Goal: Task Accomplishment & Management: Complete application form

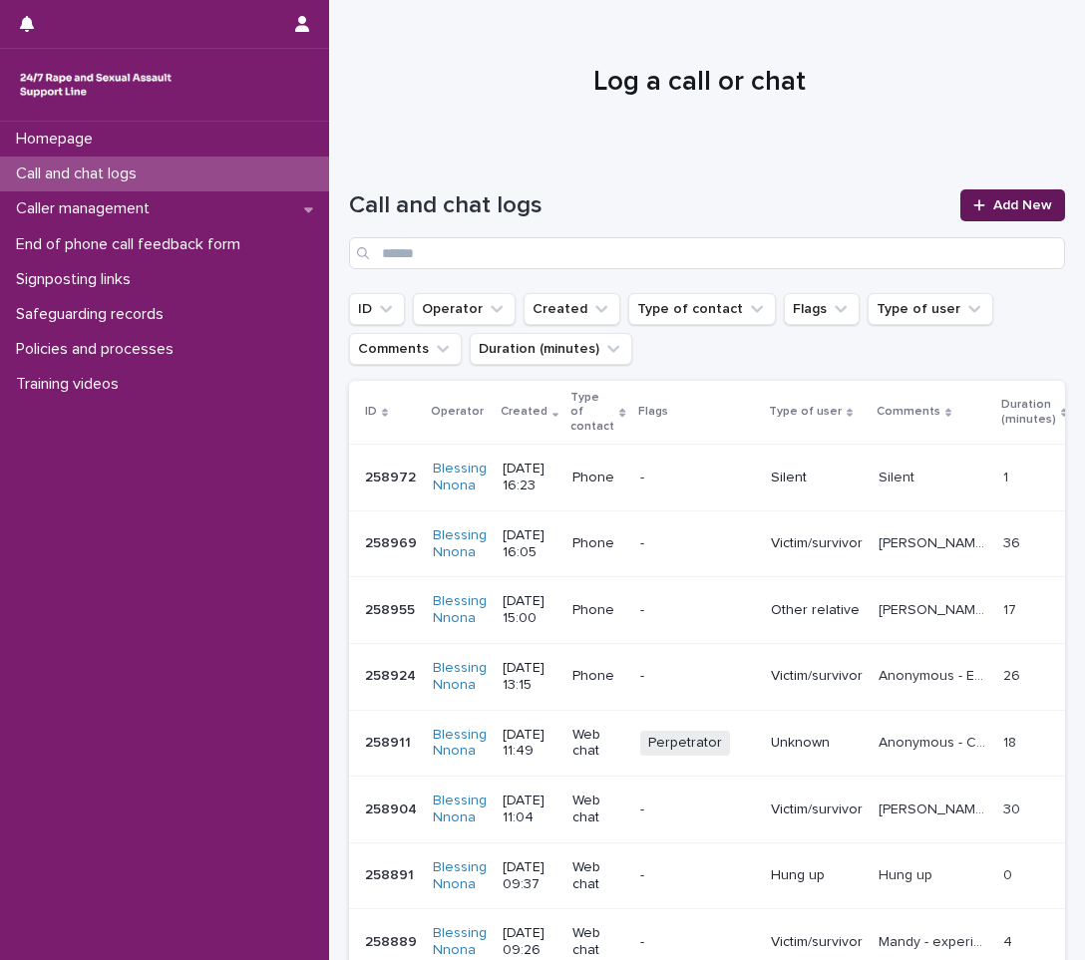
click at [993, 203] on span "Add New" at bounding box center [1022, 205] width 59 height 14
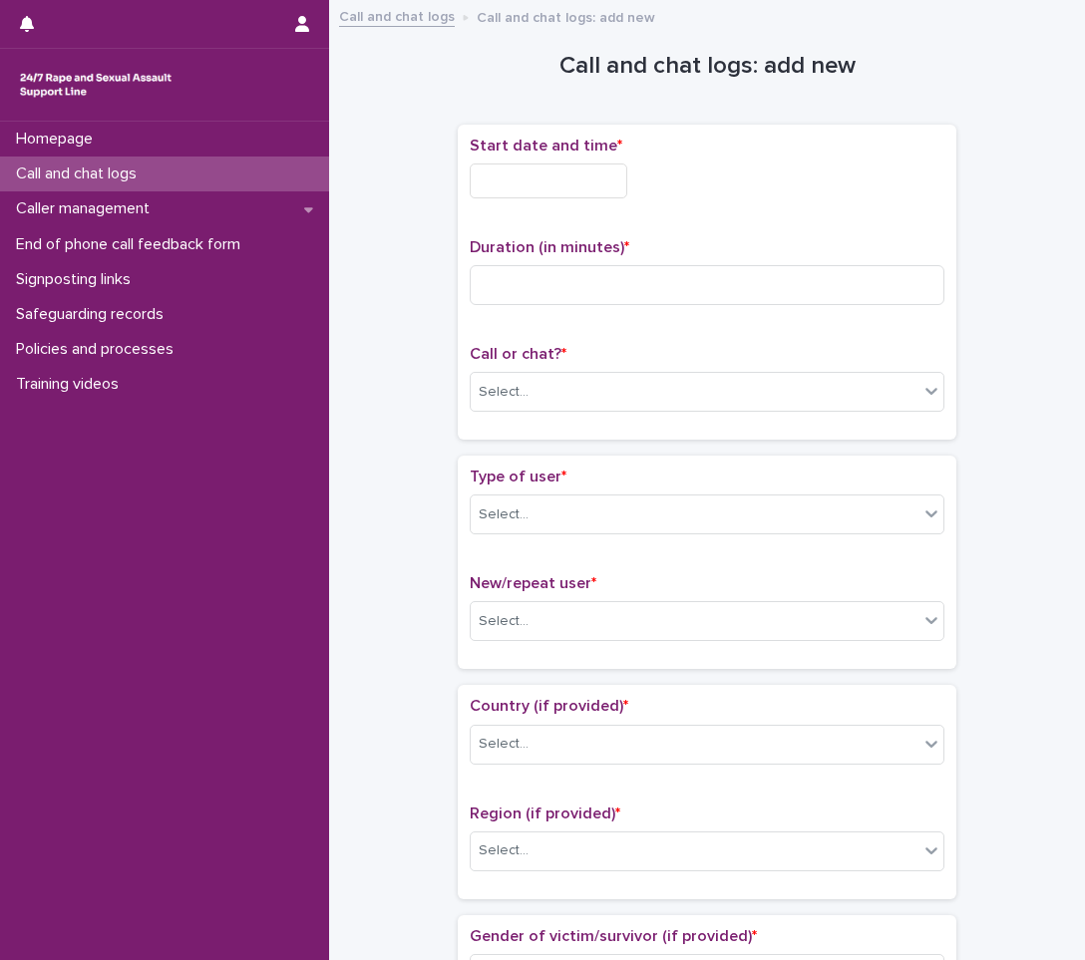
click at [484, 189] on input "text" at bounding box center [549, 181] width 158 height 35
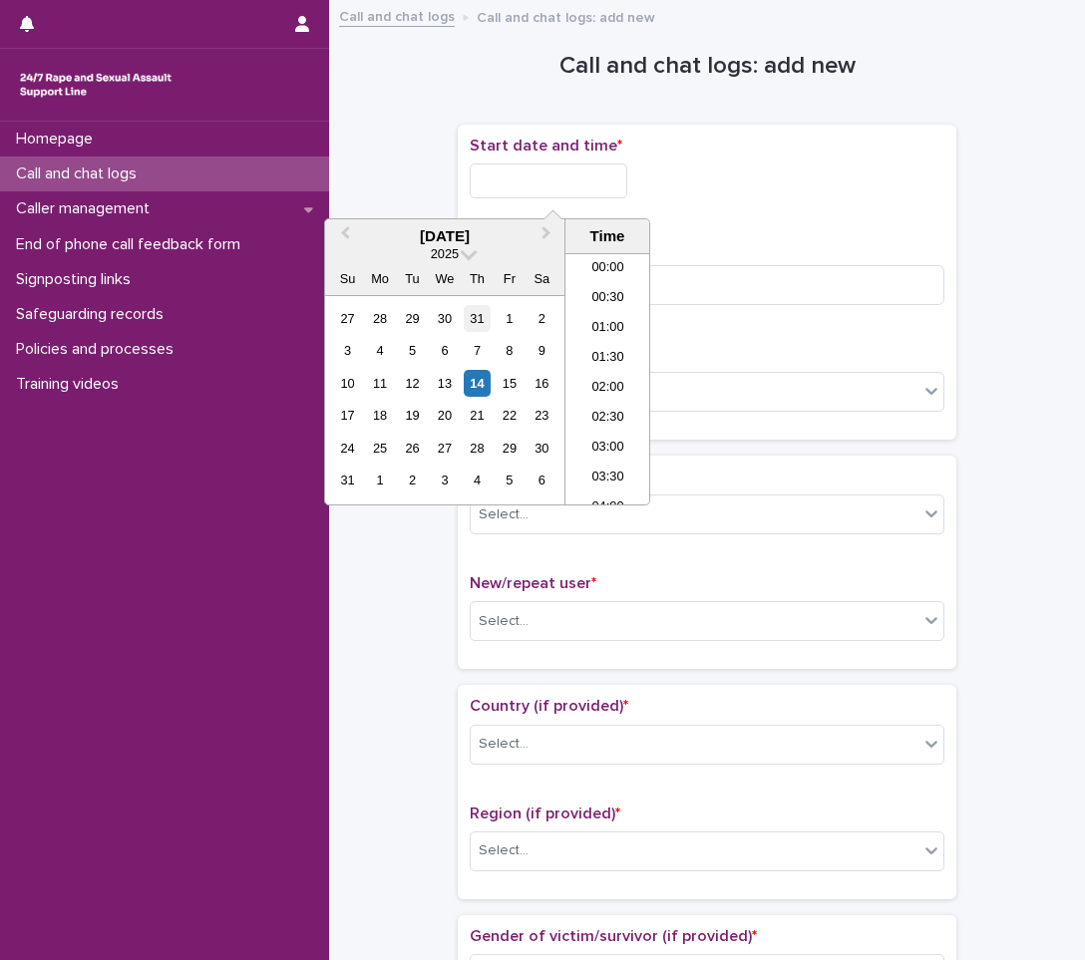
scroll to position [429, 0]
click at [486, 386] on div "14" at bounding box center [477, 383] width 27 height 27
click at [611, 319] on li "08:00" at bounding box center [607, 319] width 85 height 30
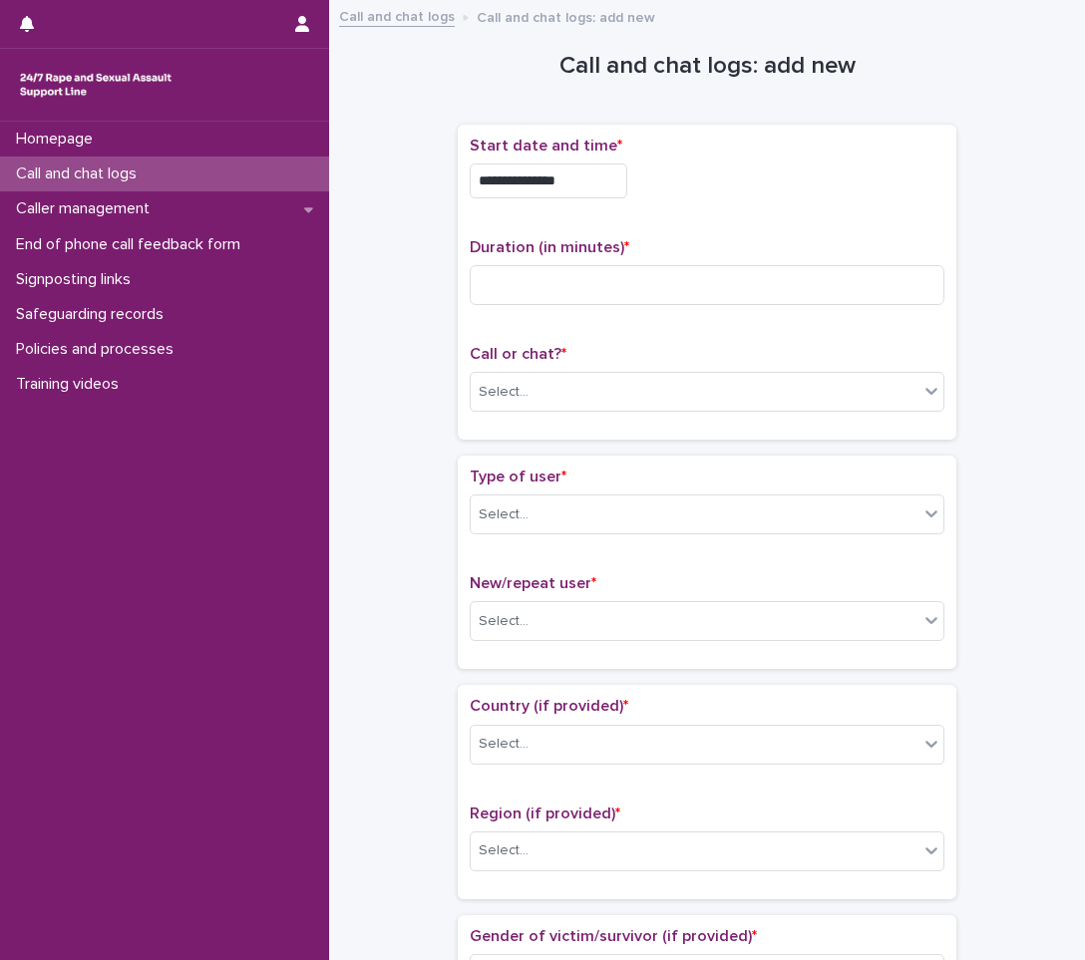
click at [596, 185] on input "**********" at bounding box center [549, 181] width 158 height 35
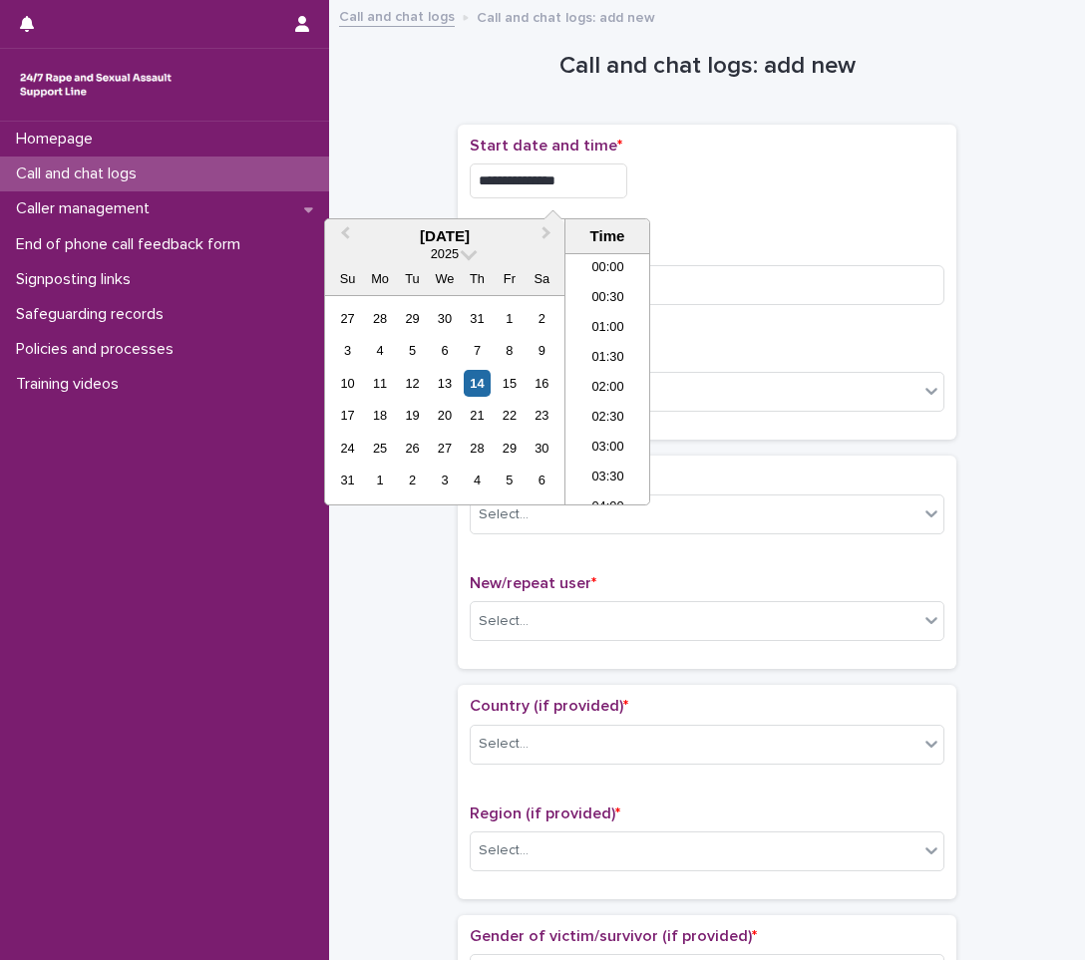
scroll to position [369, 0]
type input "**********"
click at [670, 276] on input at bounding box center [707, 285] width 475 height 40
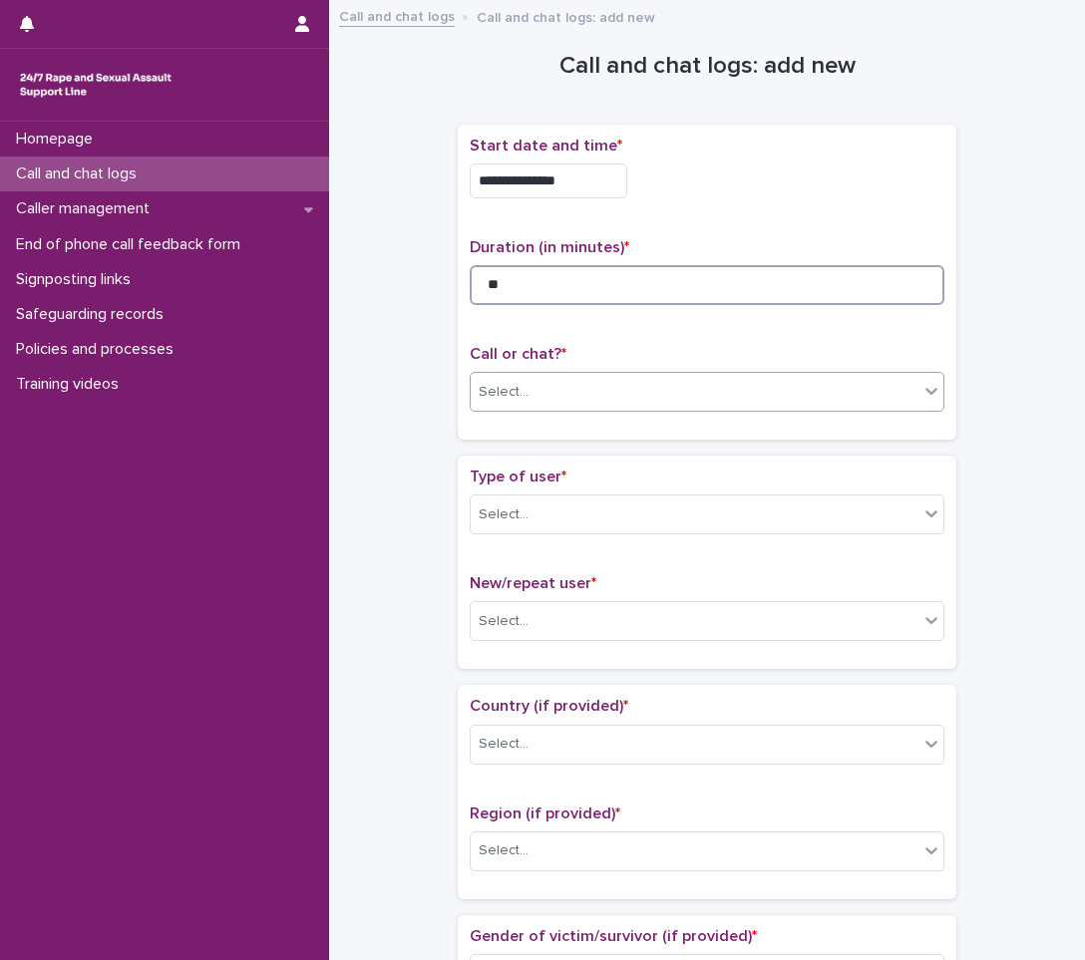
type input "**"
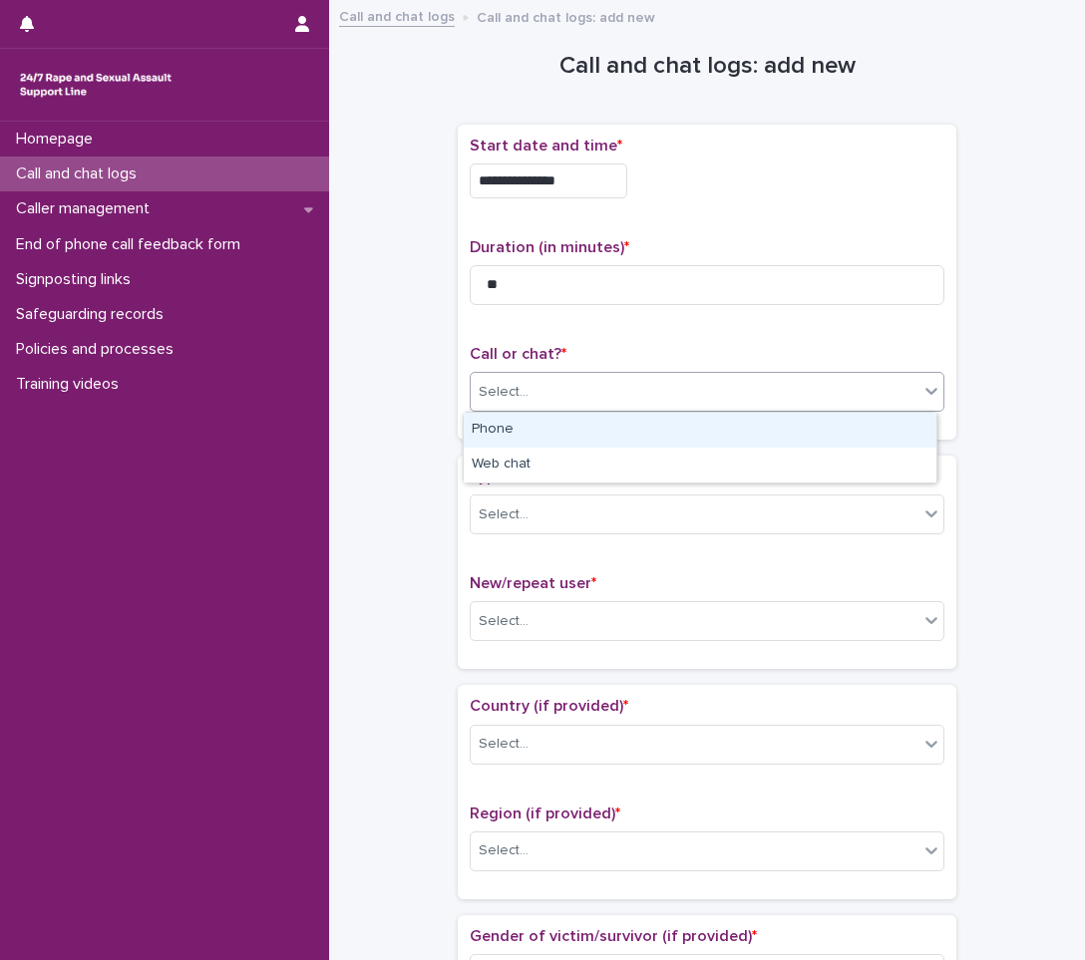
click at [634, 376] on div "Select..." at bounding box center [695, 392] width 448 height 33
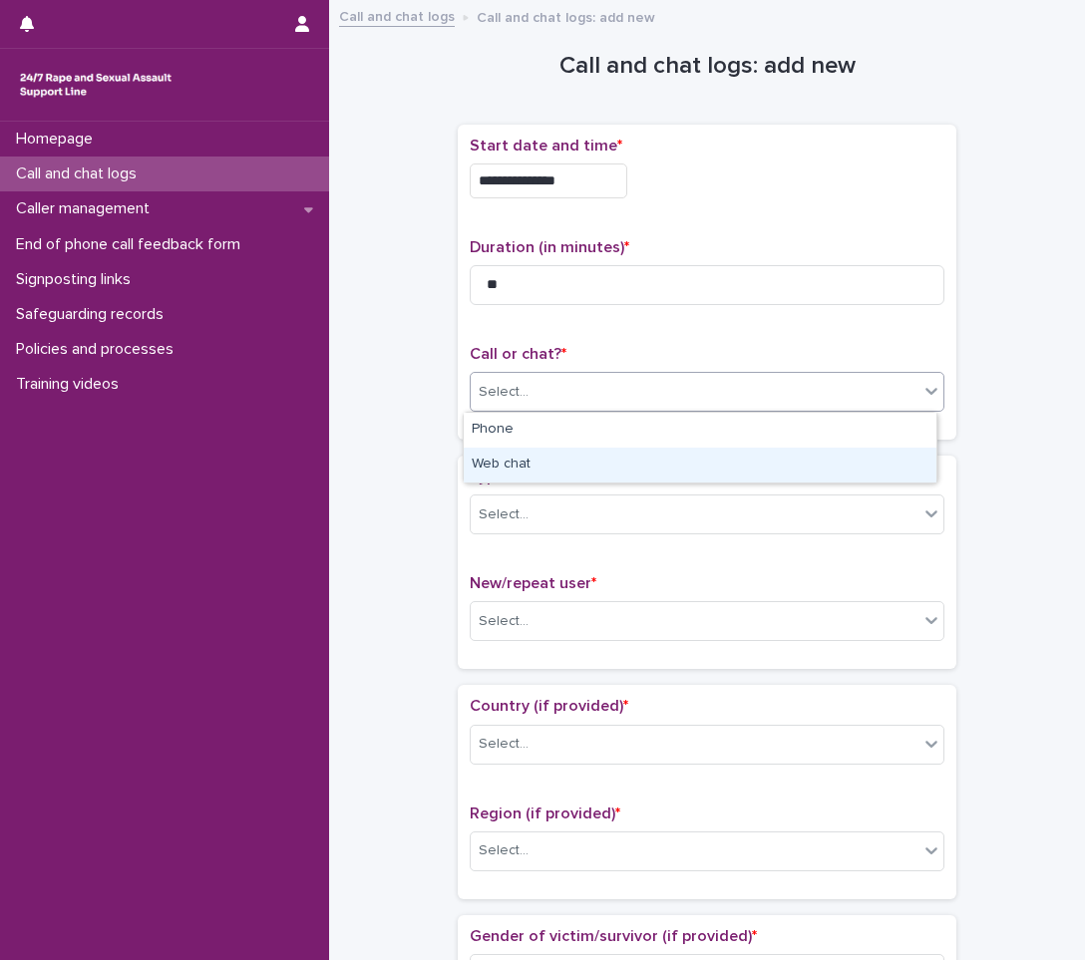
click at [609, 465] on div "Web chat" at bounding box center [700, 465] width 473 height 35
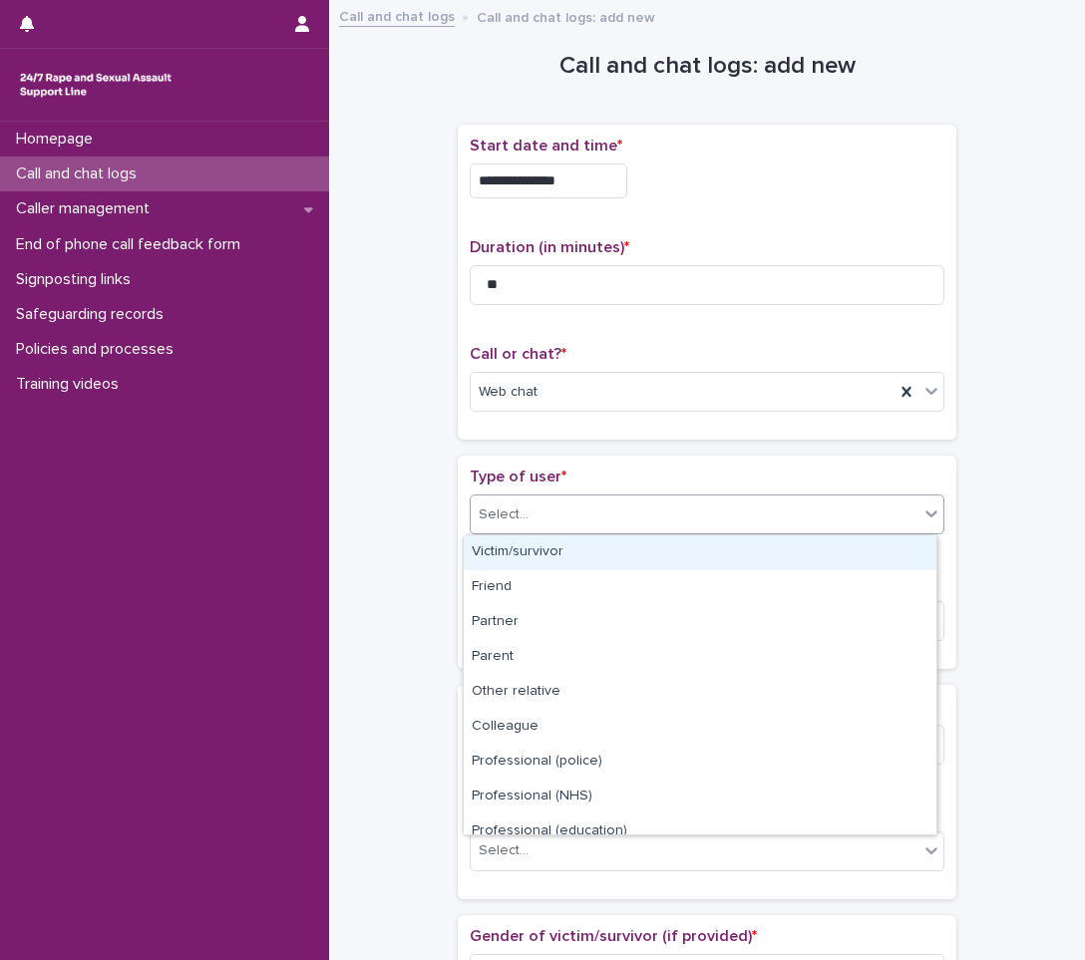
click at [583, 514] on div "Select..." at bounding box center [695, 515] width 448 height 33
click at [581, 560] on div "Victim/survivor" at bounding box center [700, 553] width 473 height 35
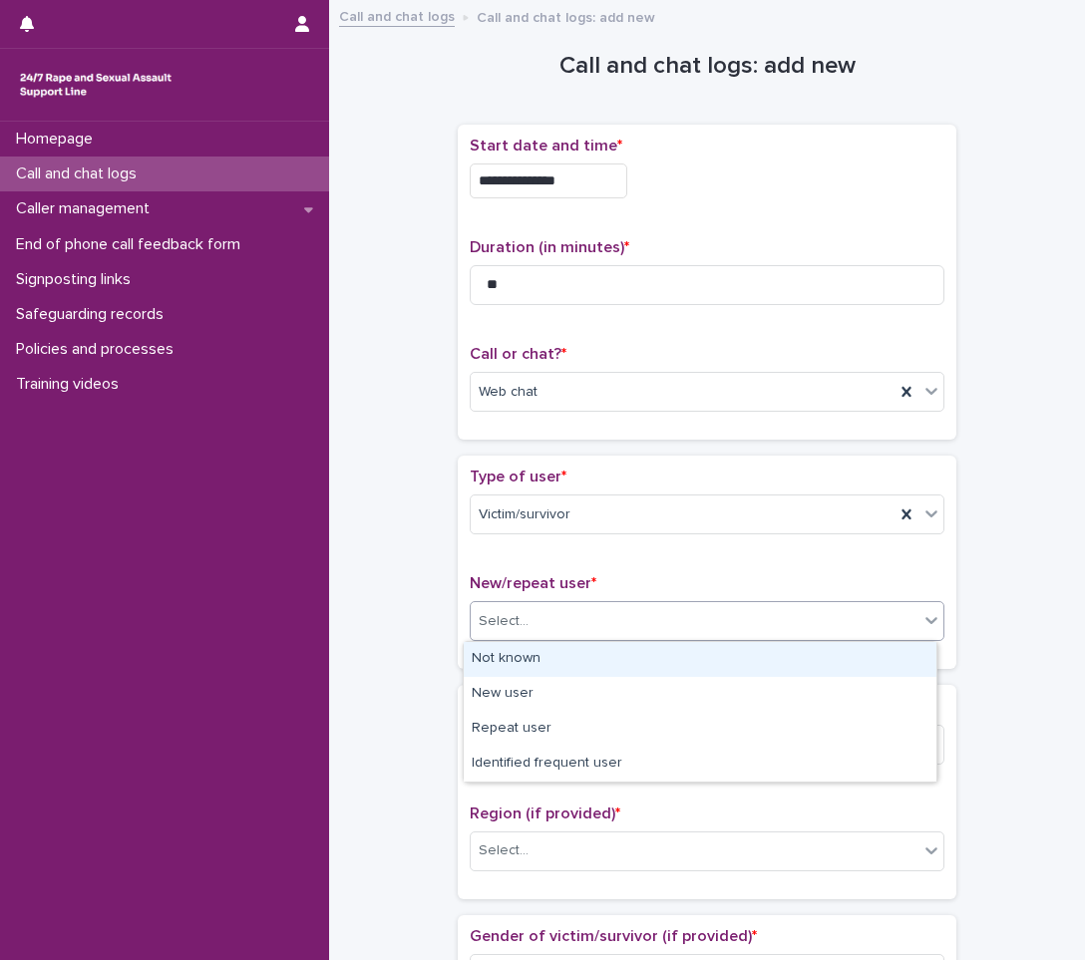
click at [583, 615] on div "Select..." at bounding box center [695, 621] width 448 height 33
click at [609, 657] on div "Not known" at bounding box center [700, 659] width 473 height 35
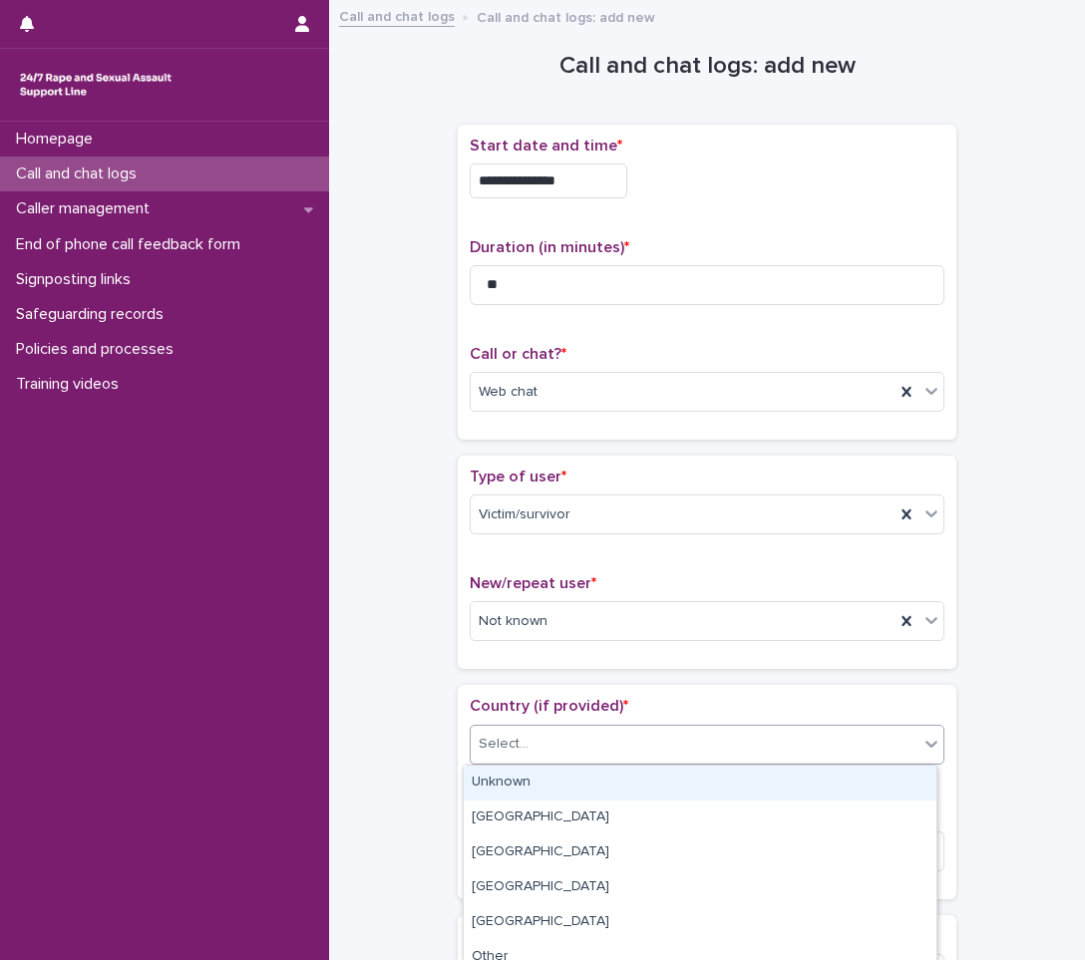
click at [591, 734] on div "Select..." at bounding box center [695, 744] width 448 height 33
drag, startPoint x: 560, startPoint y: 798, endPoint x: 564, endPoint y: 787, distance: 11.7
click at [560, 798] on div "Unknown" at bounding box center [700, 783] width 473 height 35
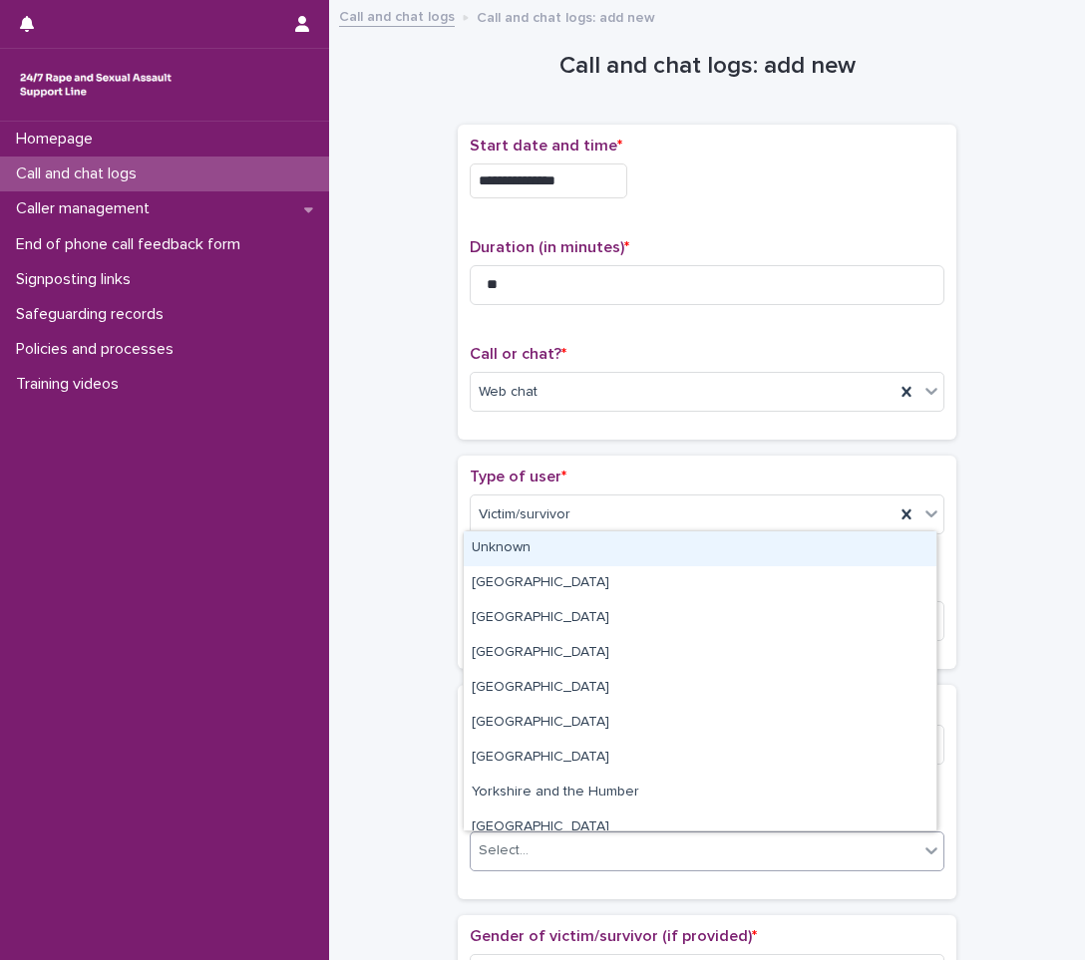
click at [560, 835] on div "Select..." at bounding box center [695, 851] width 448 height 33
click at [547, 543] on div "Unknown" at bounding box center [700, 549] width 473 height 35
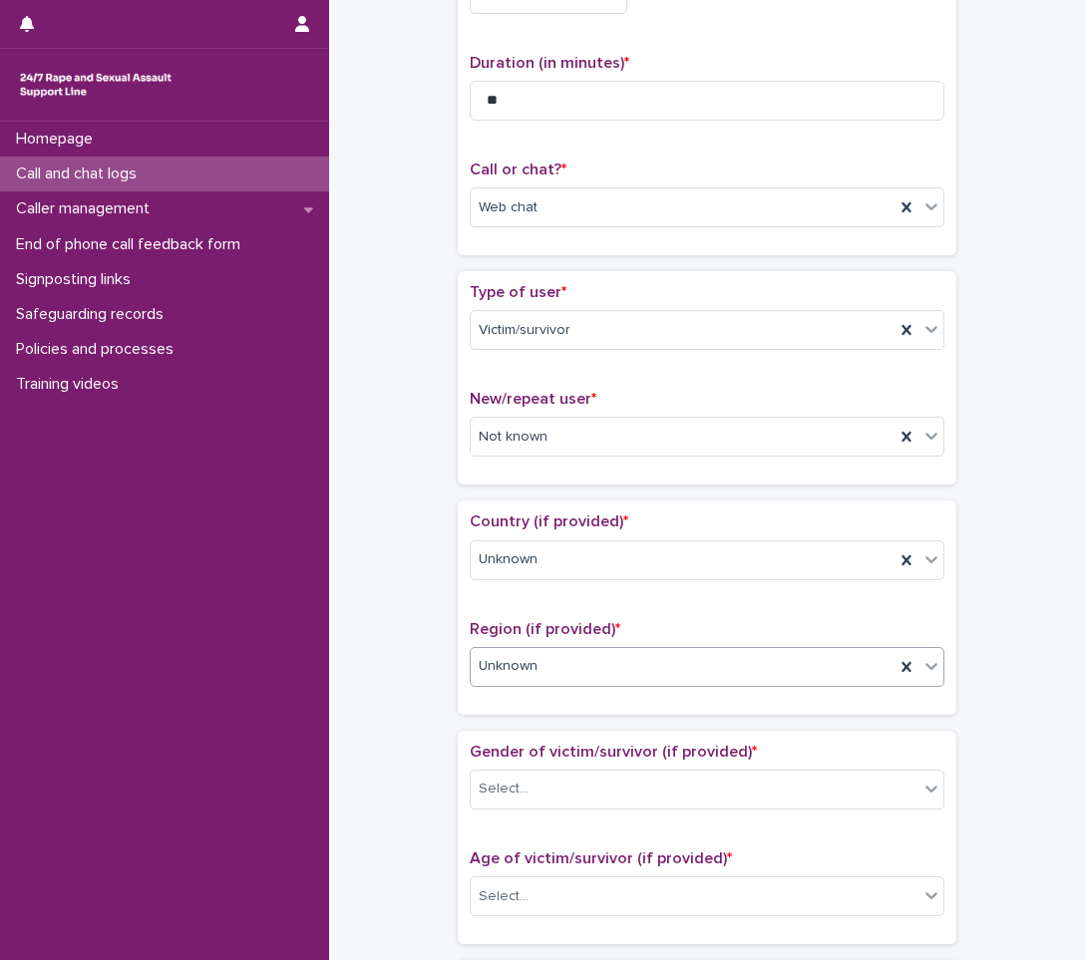
scroll to position [199, 0]
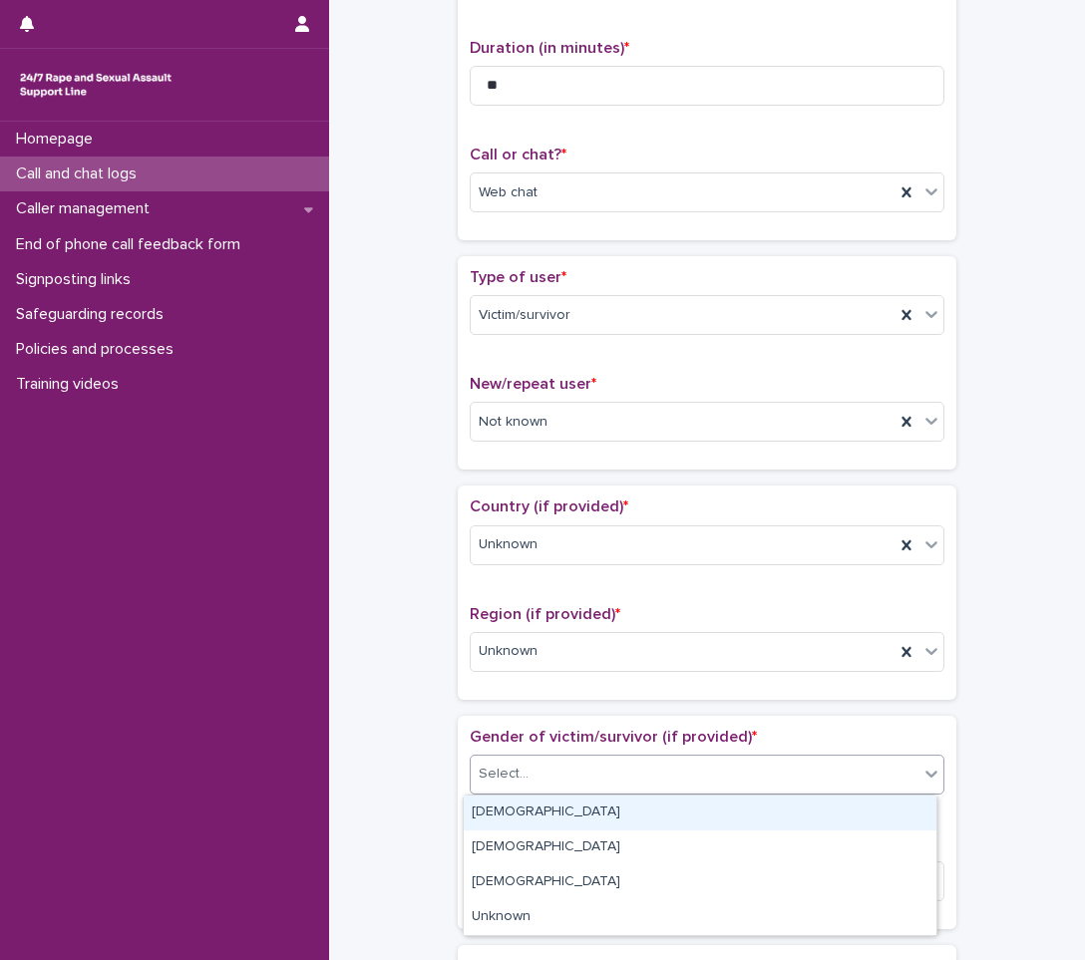
click at [545, 783] on div "Select..." at bounding box center [695, 774] width 448 height 33
click at [509, 822] on div "[DEMOGRAPHIC_DATA]" at bounding box center [700, 813] width 473 height 35
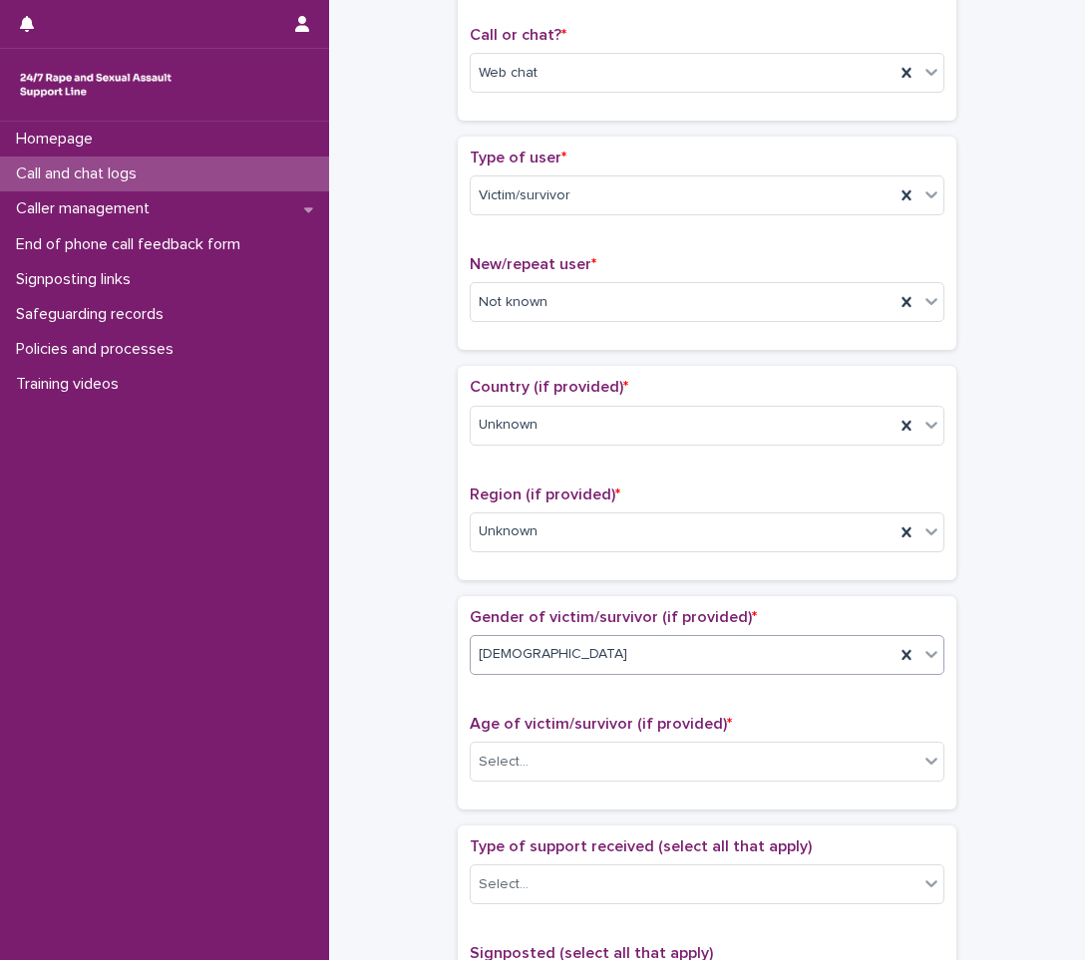
scroll to position [399, 0]
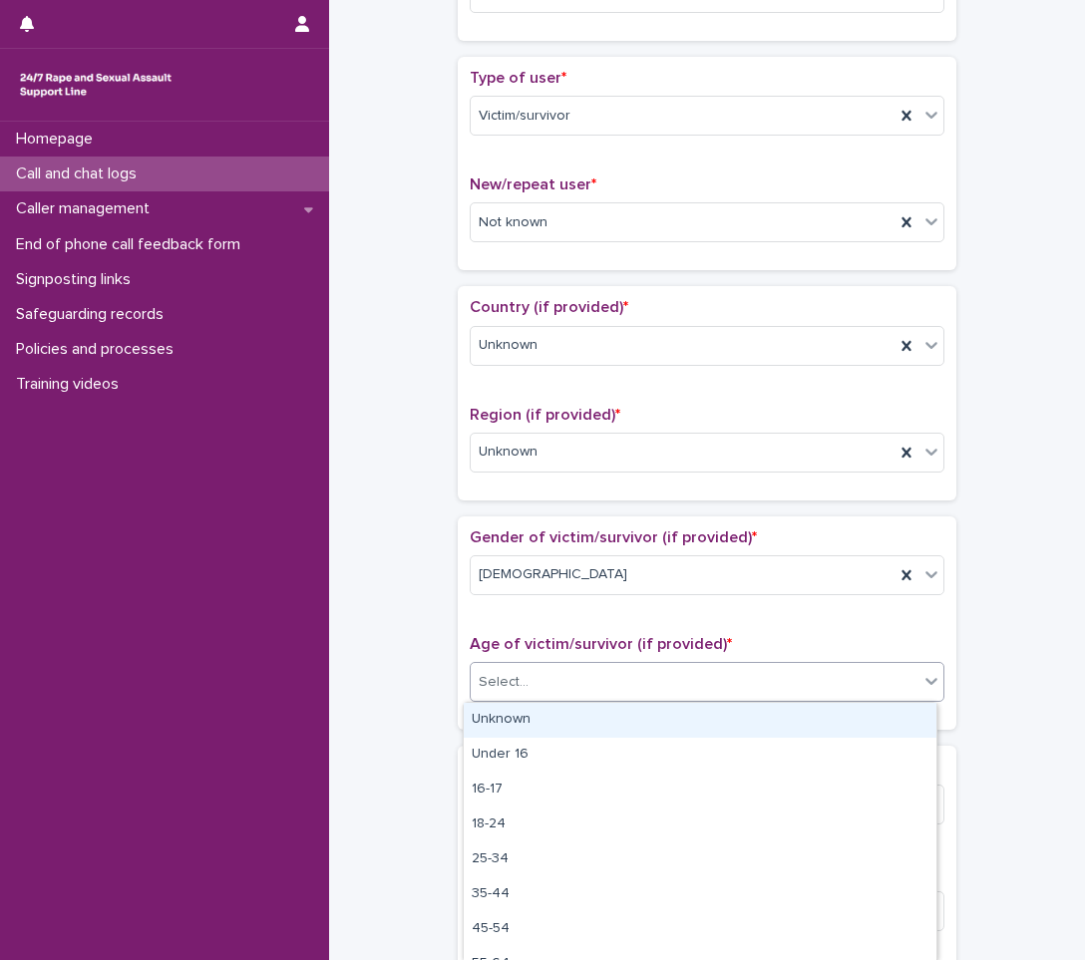
click at [532, 674] on div "Select..." at bounding box center [695, 682] width 448 height 33
click at [503, 718] on div "Unknown" at bounding box center [700, 720] width 473 height 35
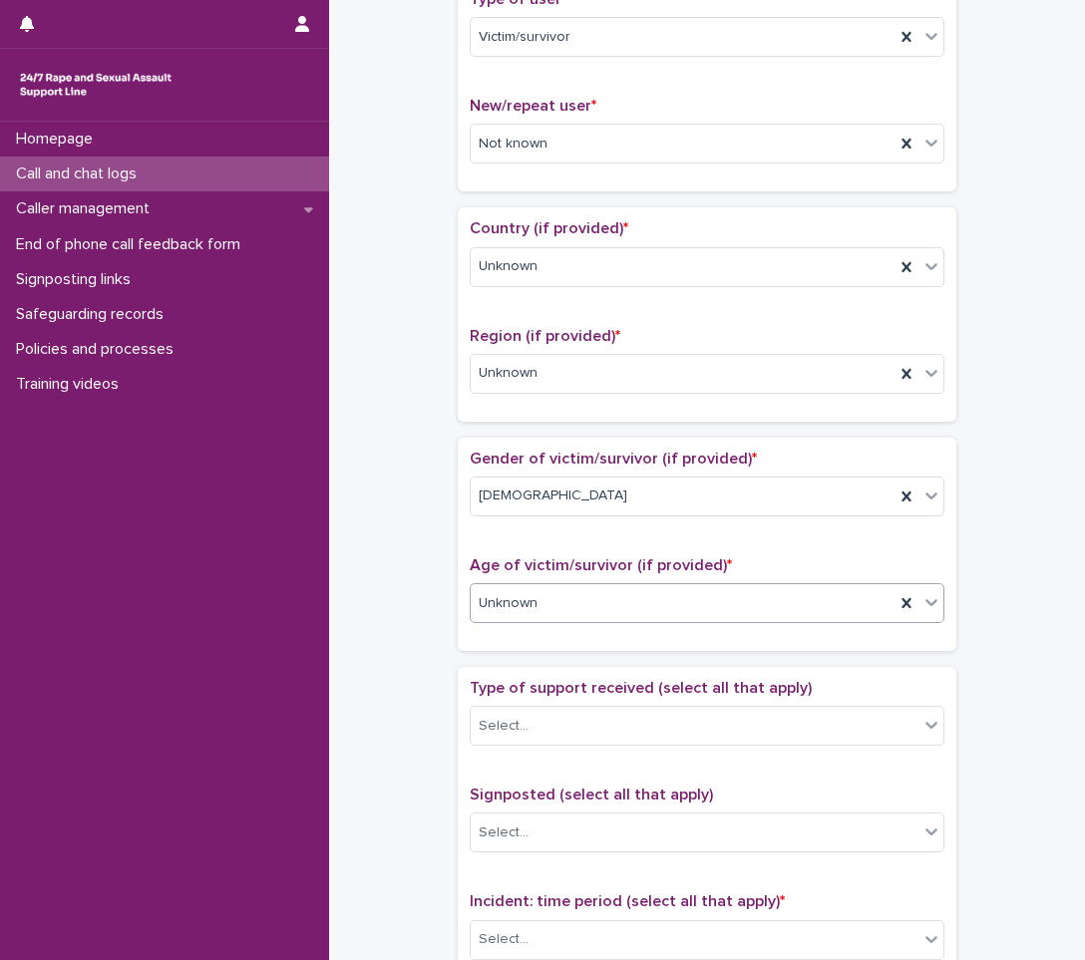
scroll to position [598, 0]
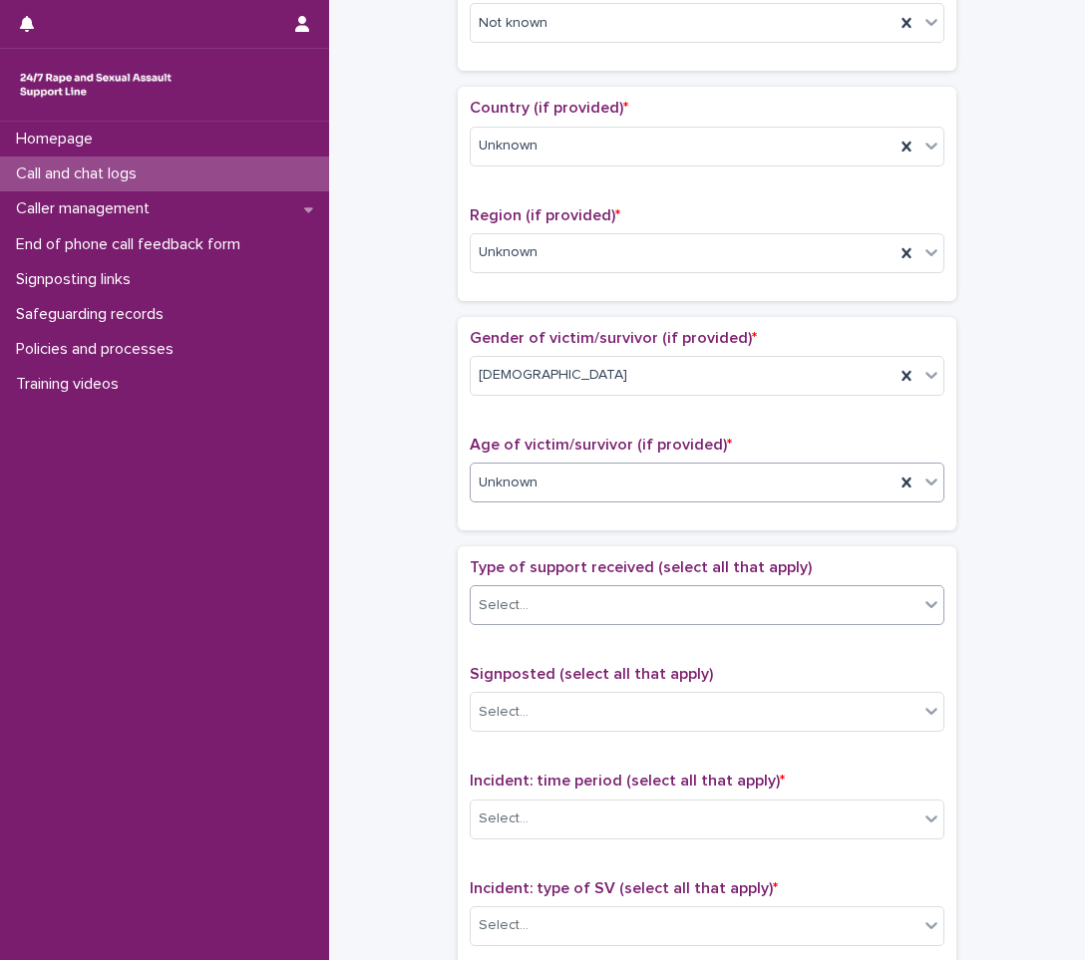
click at [539, 598] on div "Select..." at bounding box center [695, 605] width 448 height 33
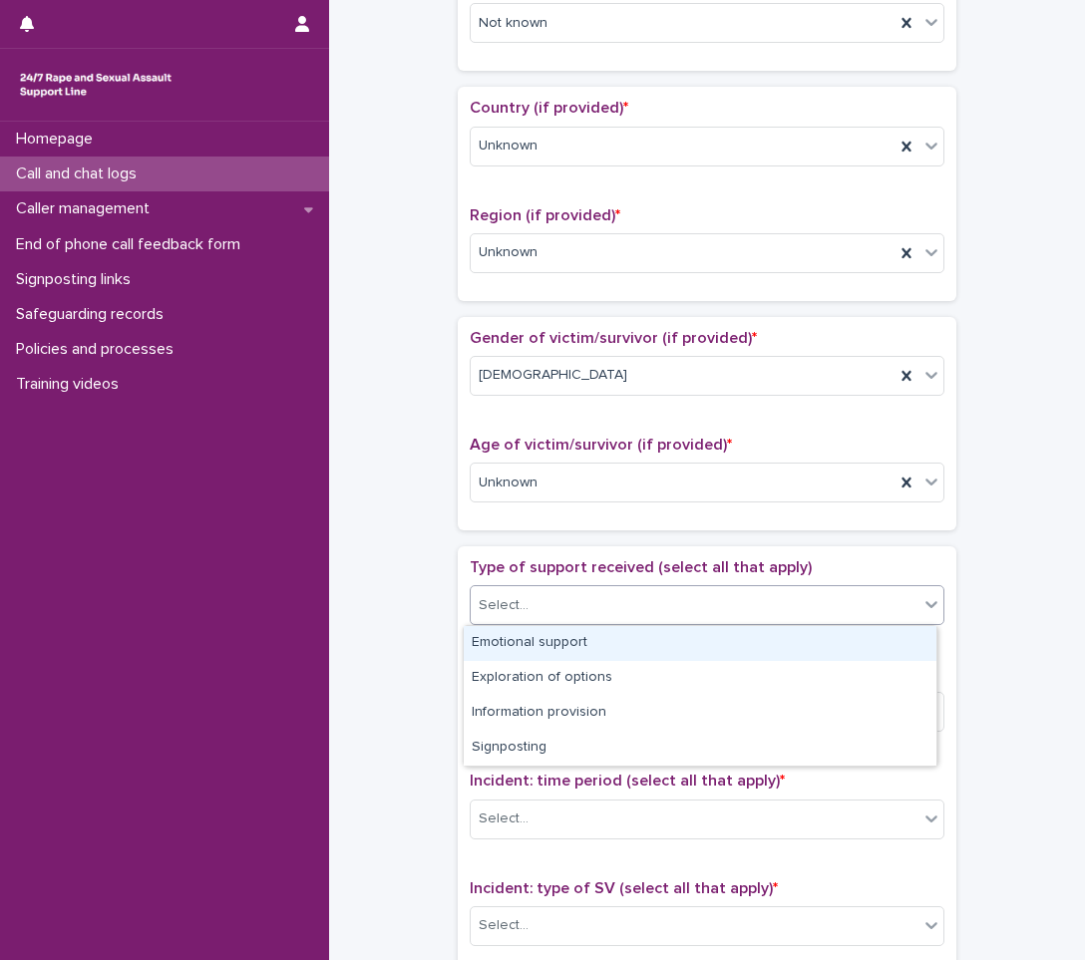
click at [553, 632] on div "Emotional support" at bounding box center [700, 643] width 473 height 35
click at [926, 597] on icon at bounding box center [932, 604] width 20 height 20
click at [783, 650] on div "Exploration of options" at bounding box center [700, 643] width 473 height 35
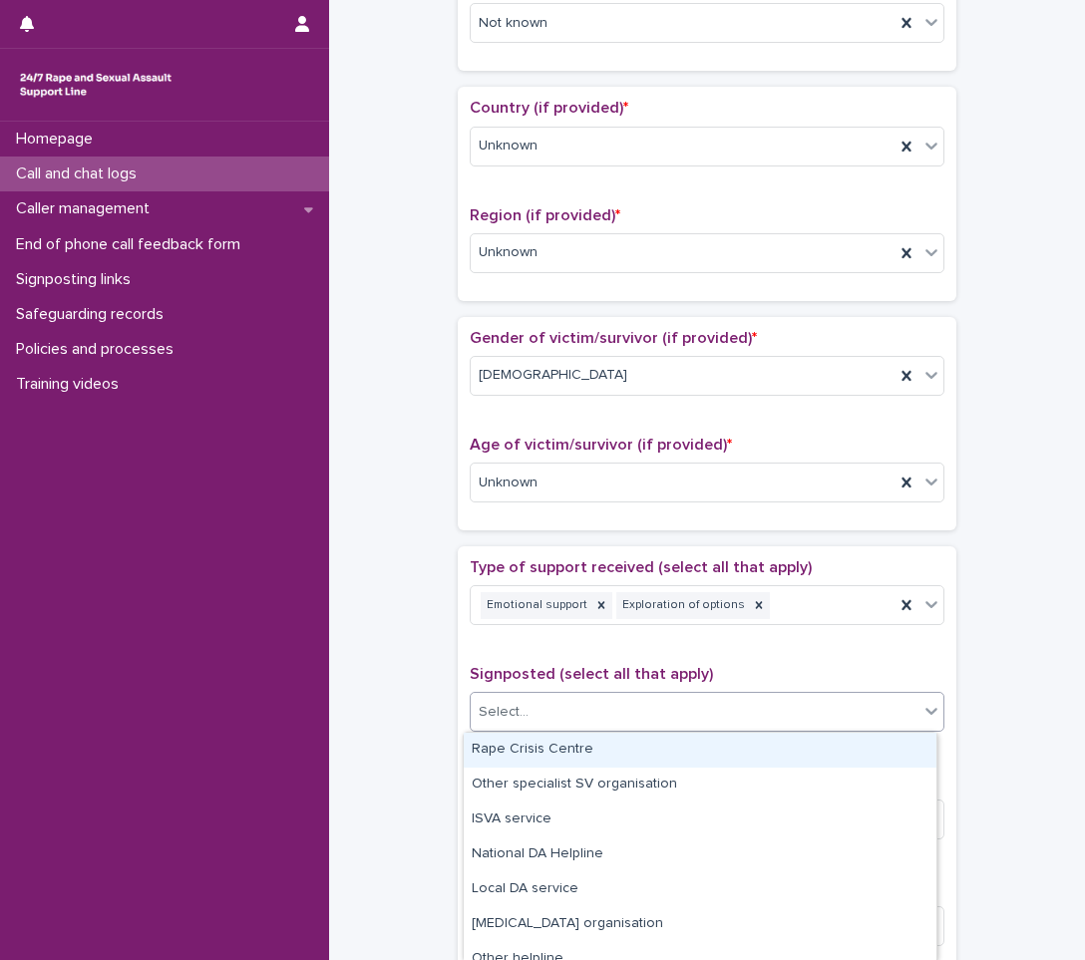
click at [753, 715] on div "Select..." at bounding box center [695, 712] width 448 height 33
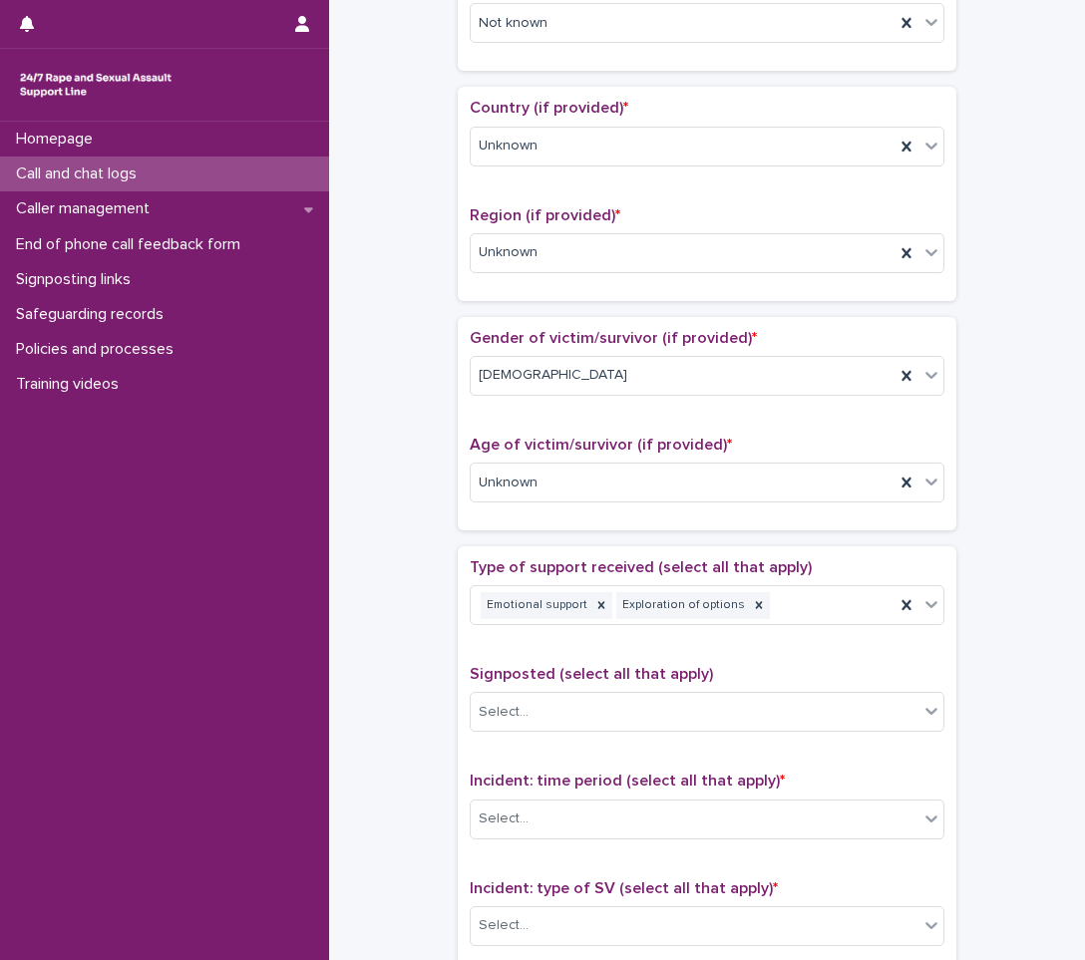
click at [385, 676] on div "**********" at bounding box center [707, 433] width 716 height 2039
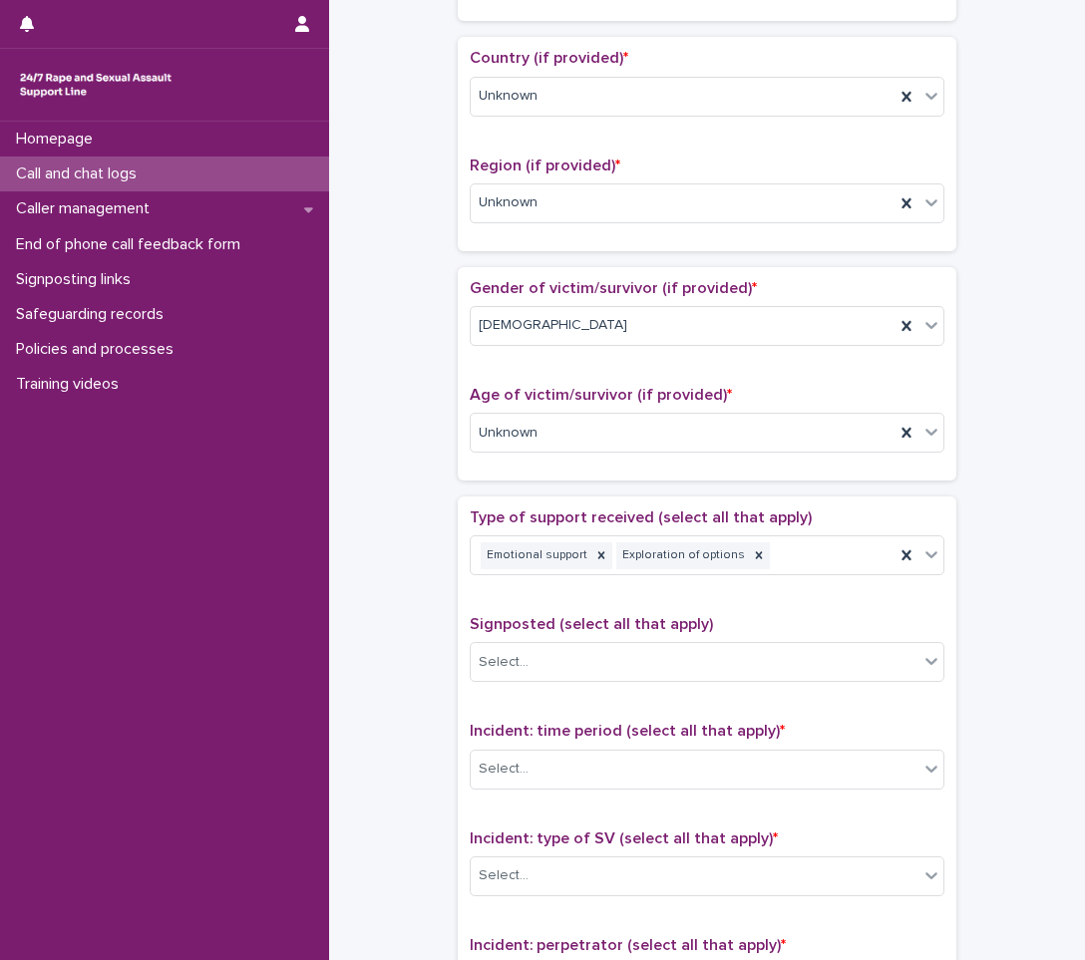
scroll to position [698, 0]
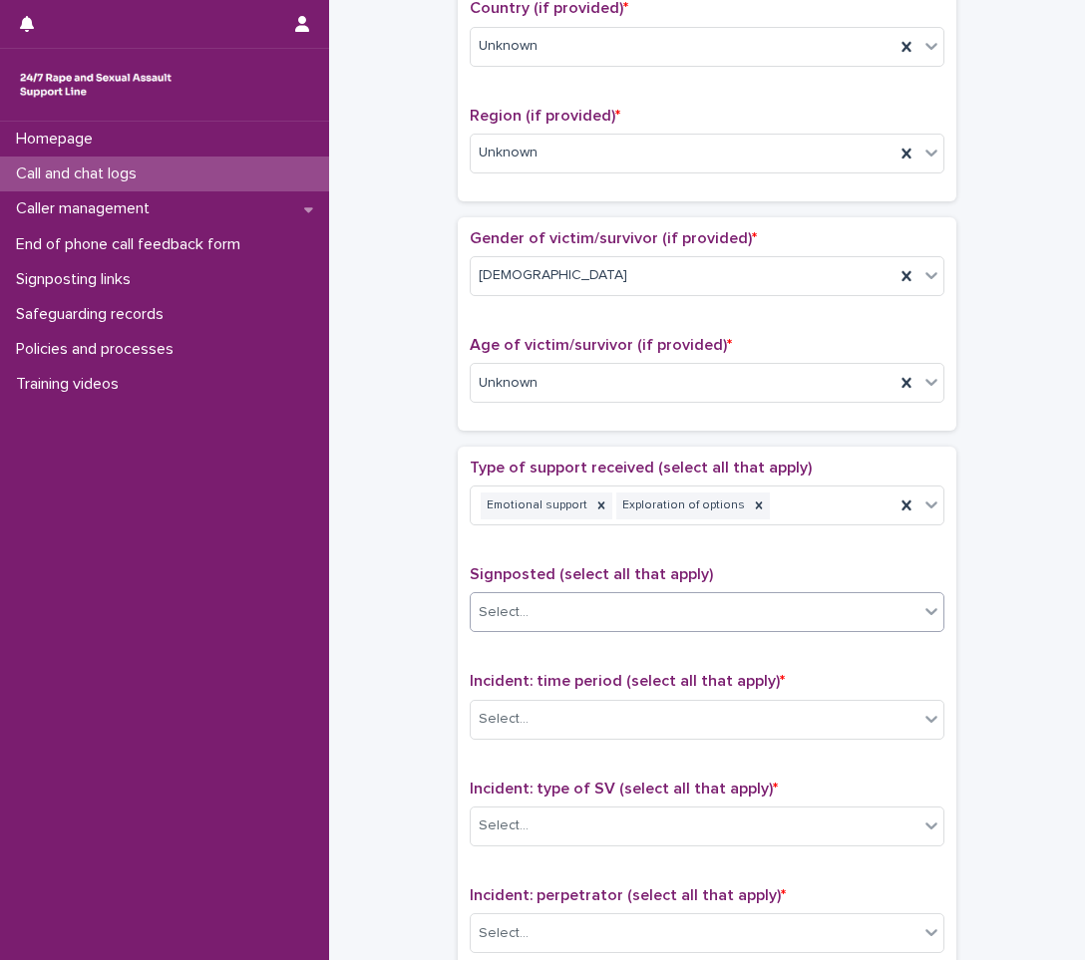
click at [619, 602] on div "Select..." at bounding box center [695, 612] width 448 height 33
click at [386, 634] on div "**********" at bounding box center [707, 333] width 716 height 2039
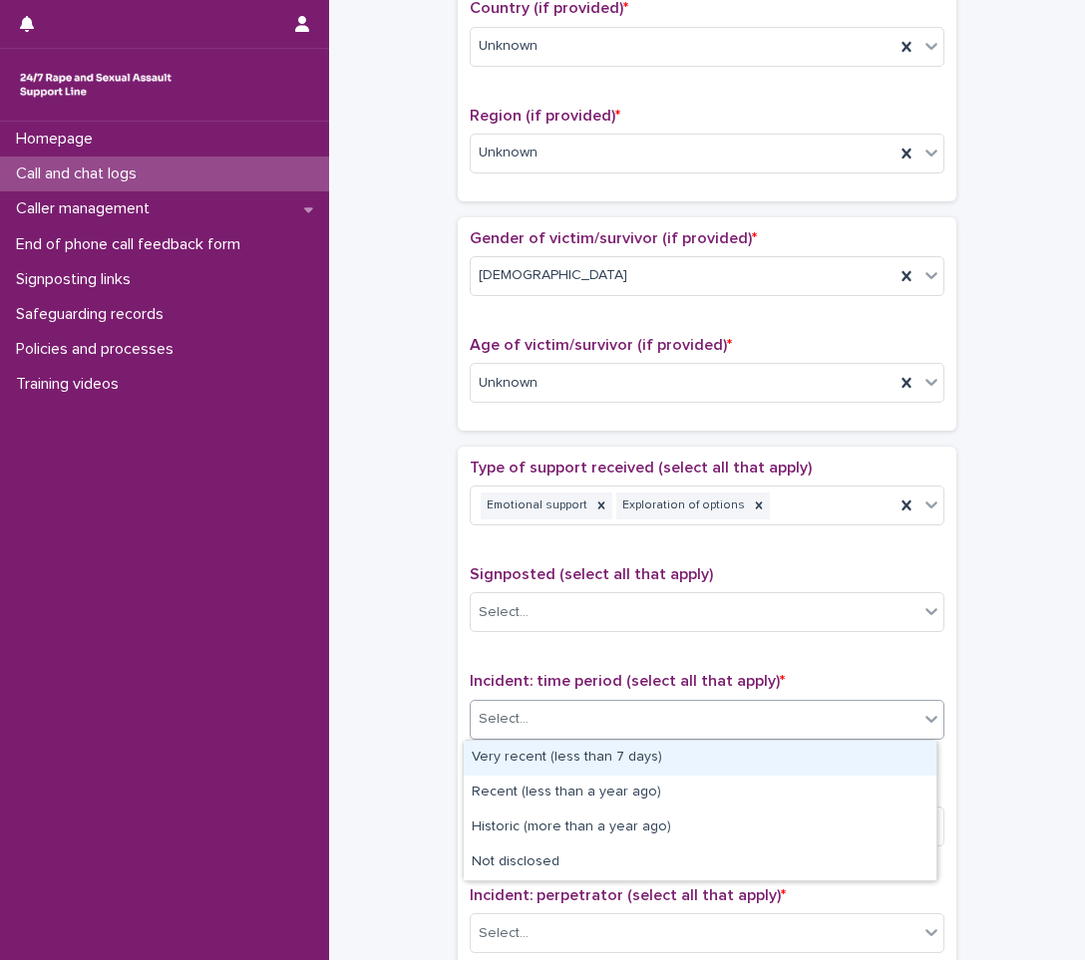
click at [531, 710] on div "Select..." at bounding box center [695, 719] width 448 height 33
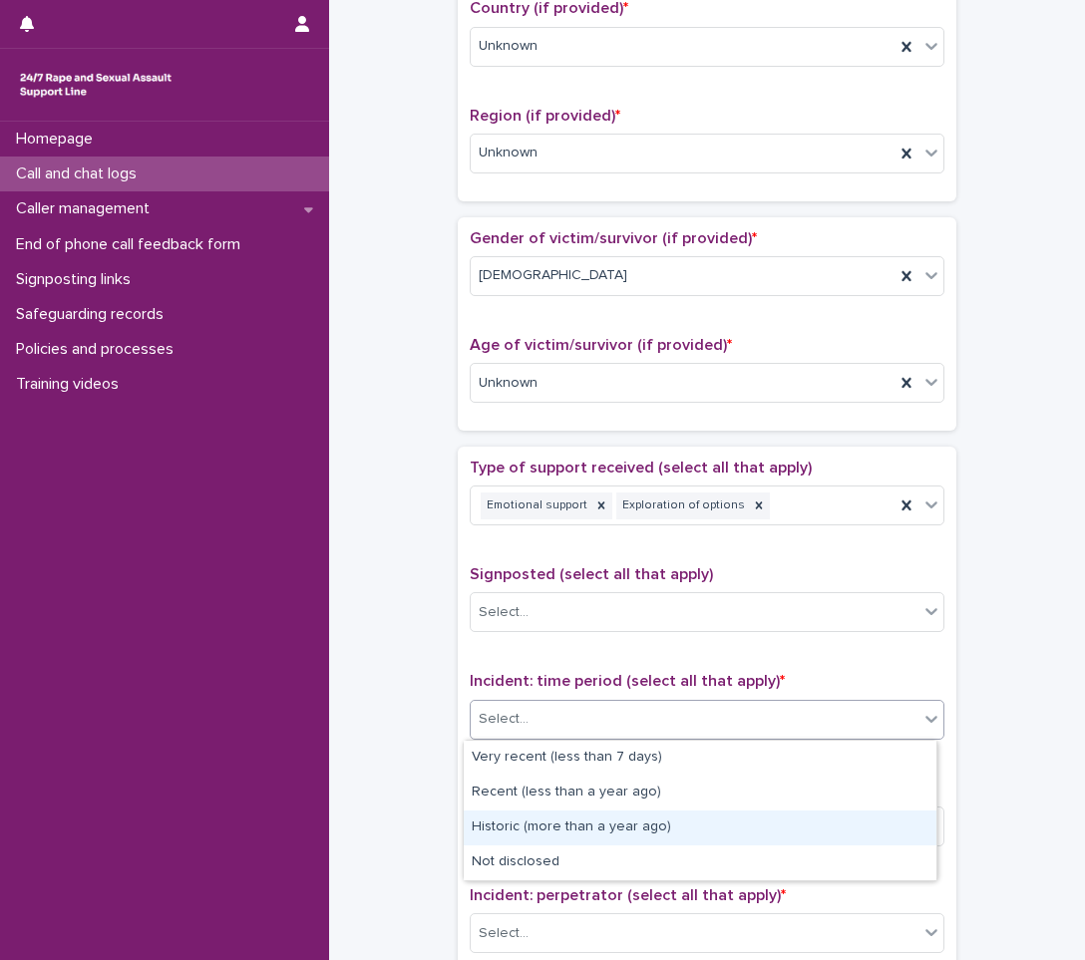
click at [510, 811] on div "Historic (more than a year ago)" at bounding box center [700, 828] width 473 height 35
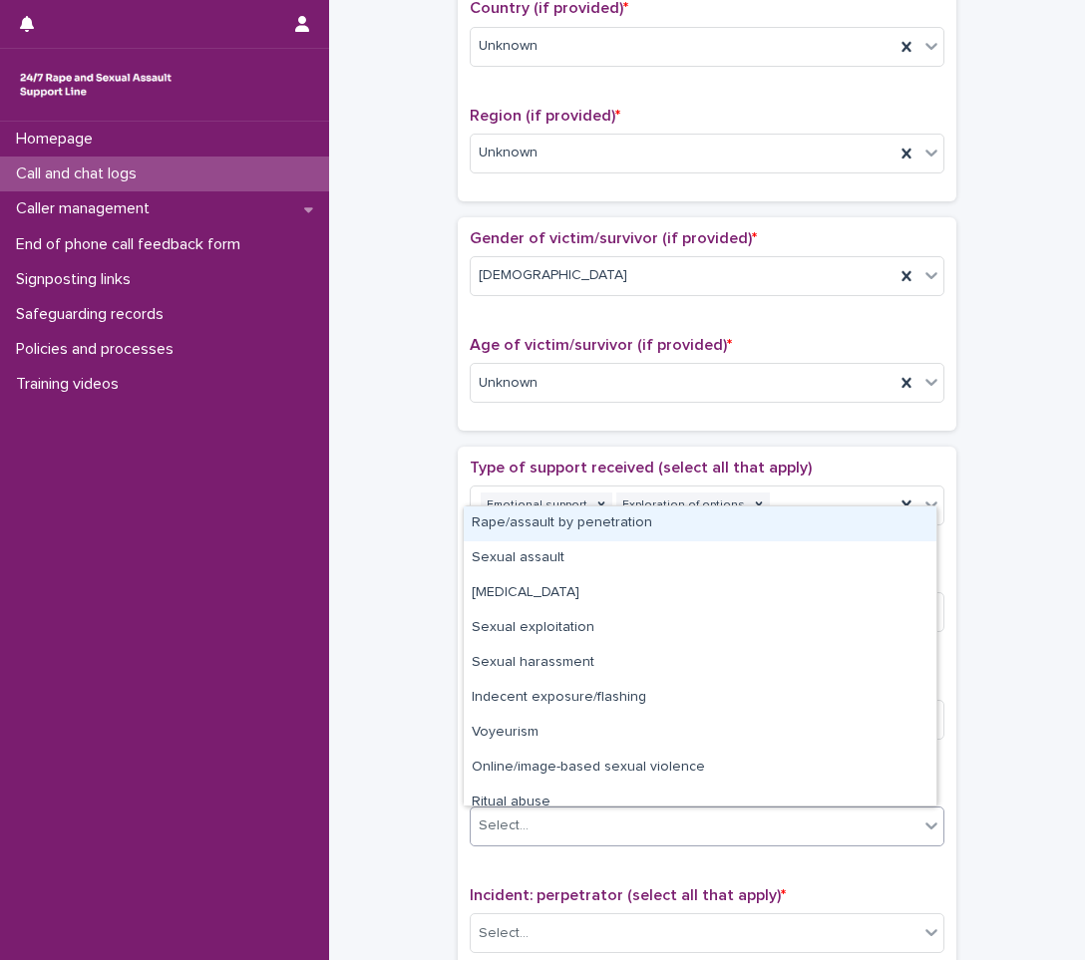
click at [547, 862] on div "Incident: type of SV (select all that apply) * option Rape/assault by penetrati…" at bounding box center [707, 821] width 475 height 83
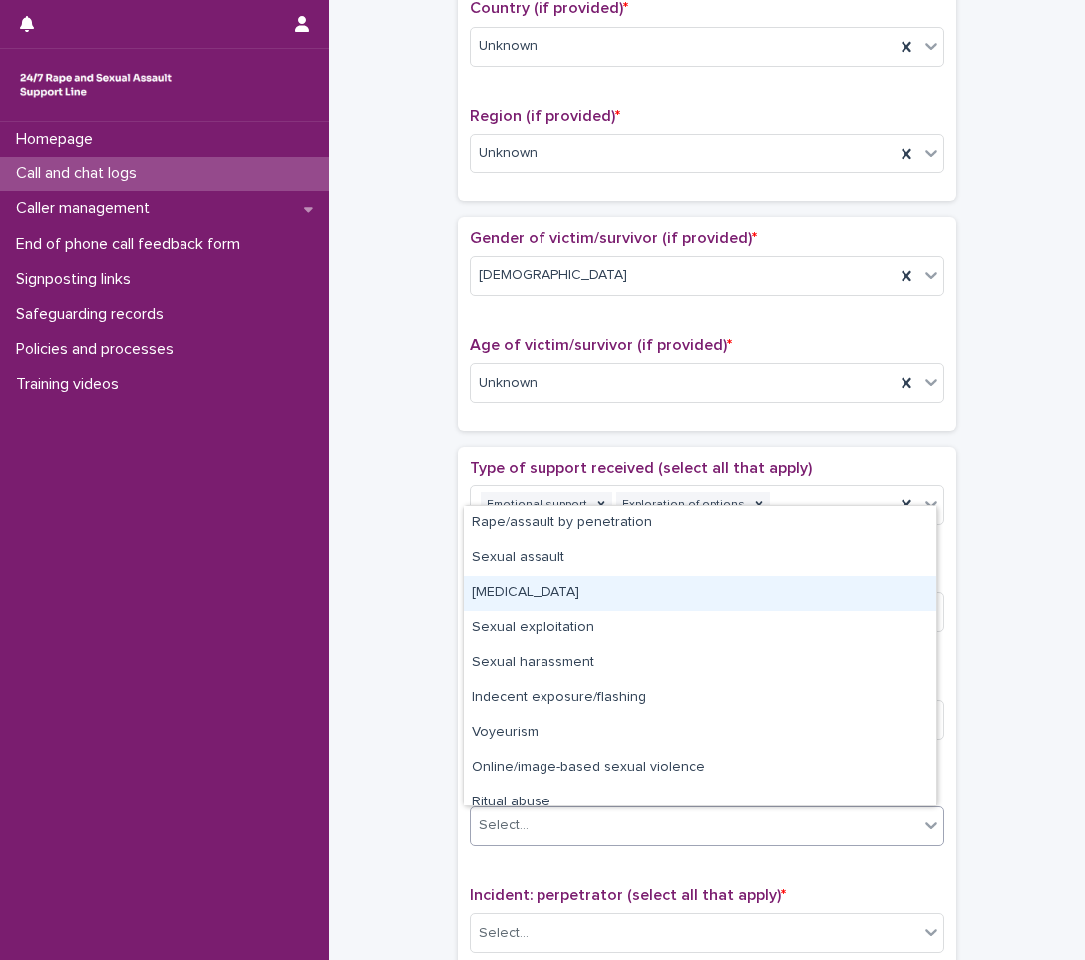
click at [592, 597] on div "[MEDICAL_DATA]" at bounding box center [700, 593] width 473 height 35
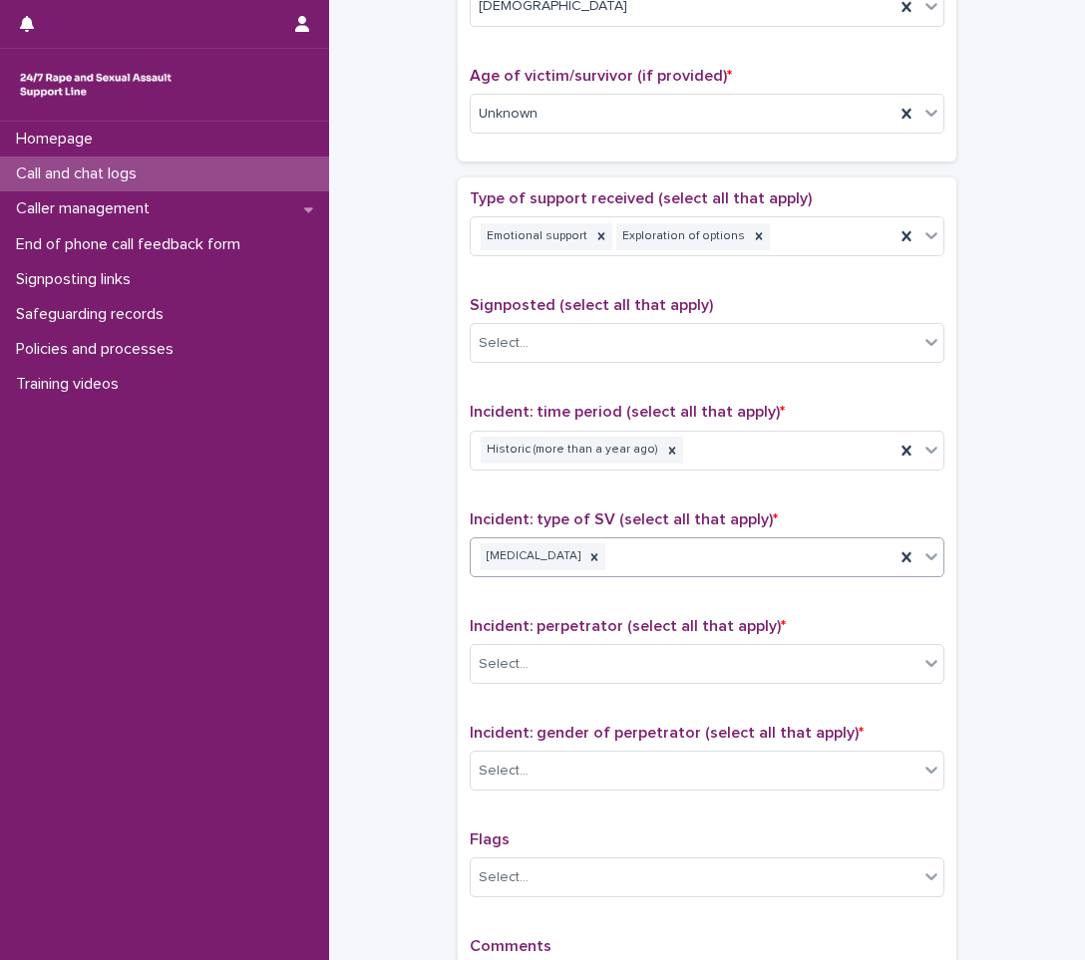
scroll to position [997, 0]
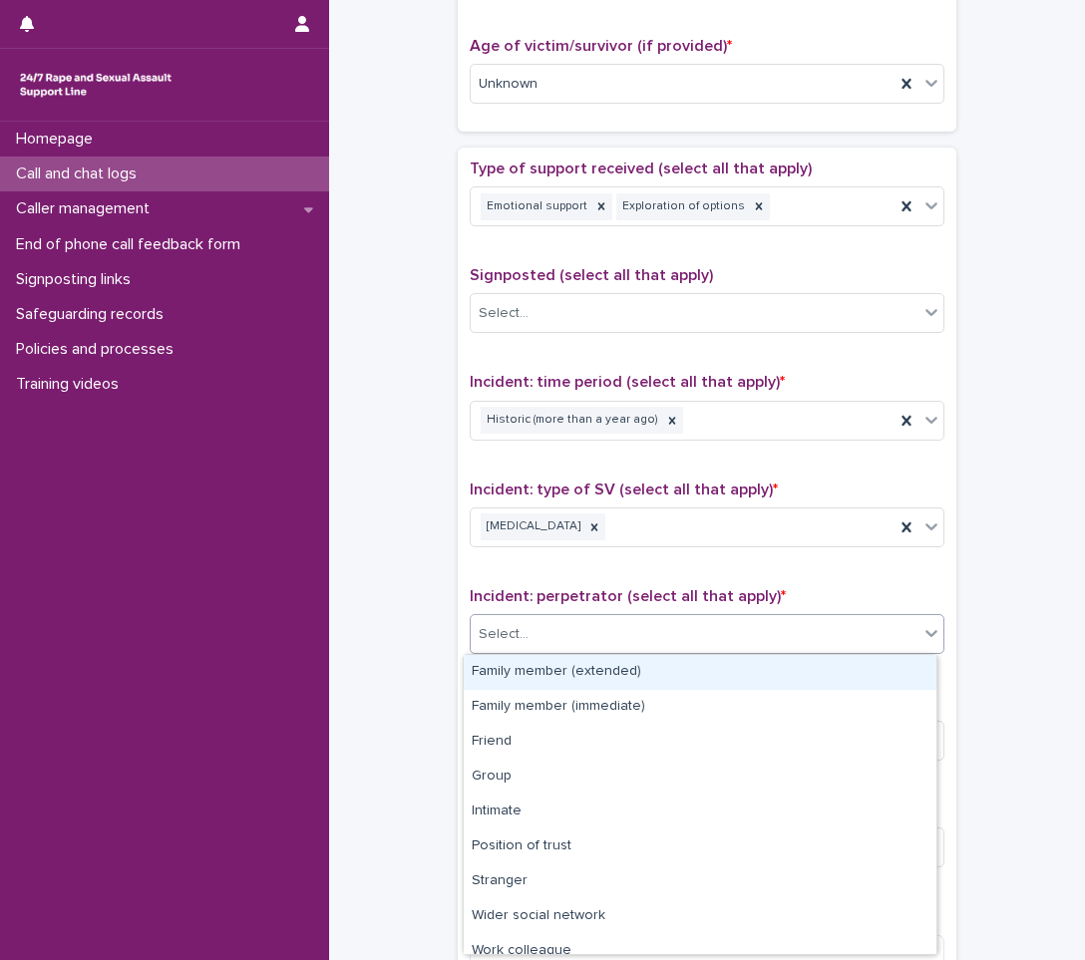
click at [632, 622] on div "Select..." at bounding box center [695, 634] width 448 height 33
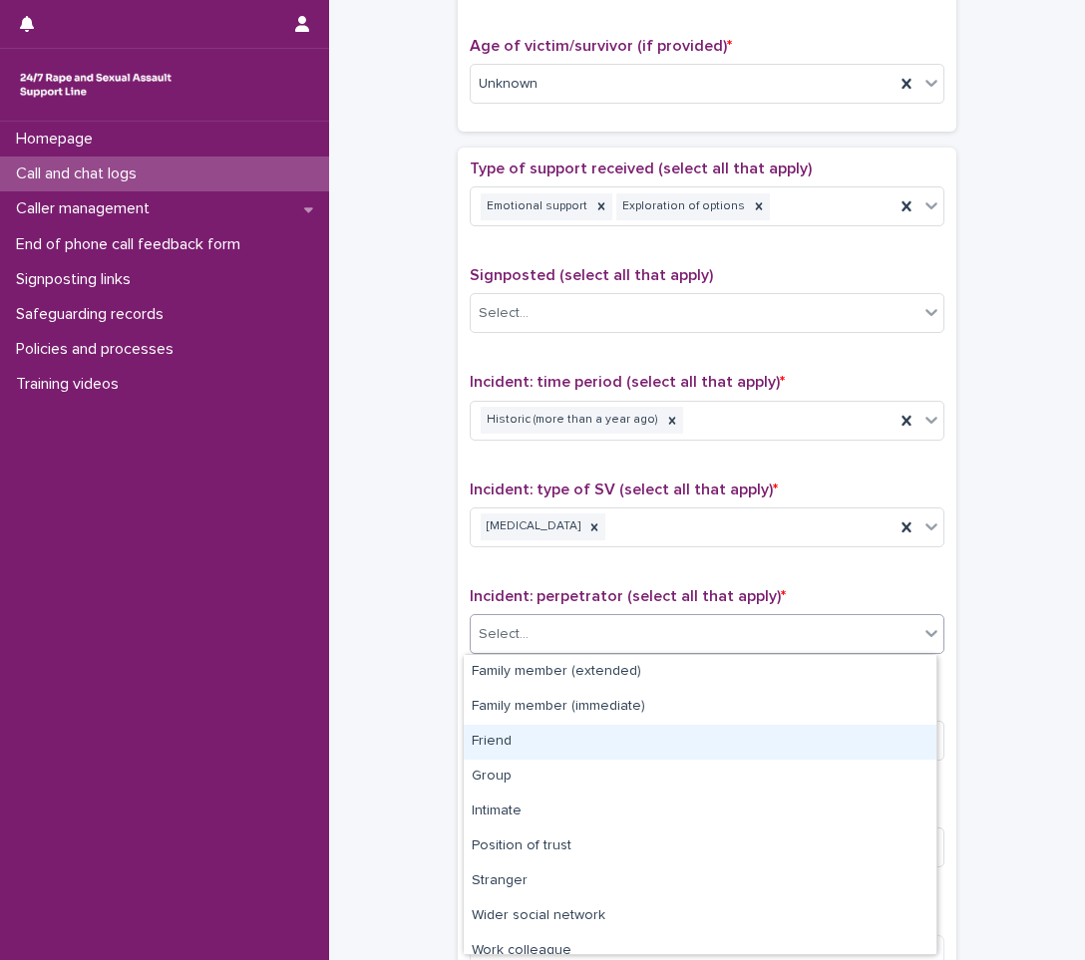
scroll to position [85, 0]
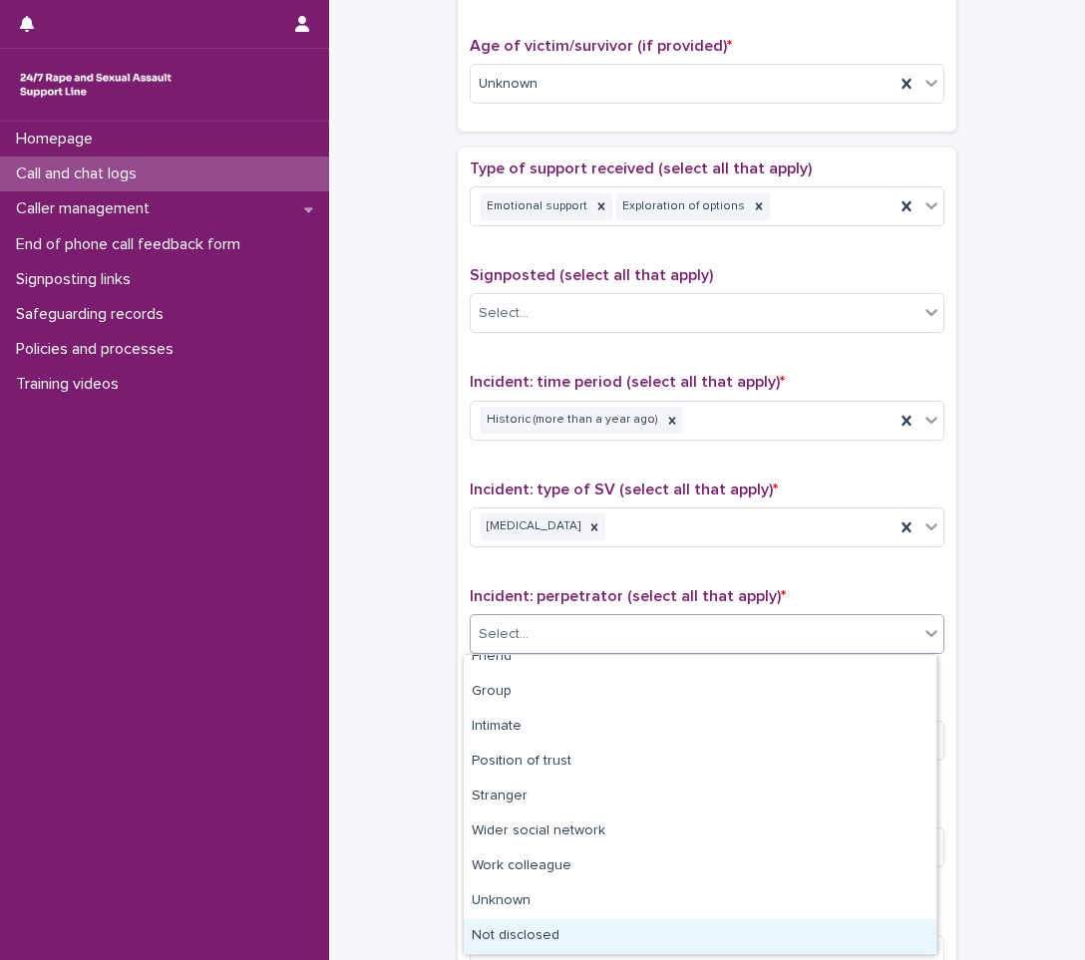
click at [595, 947] on div "Not disclosed" at bounding box center [700, 937] width 473 height 35
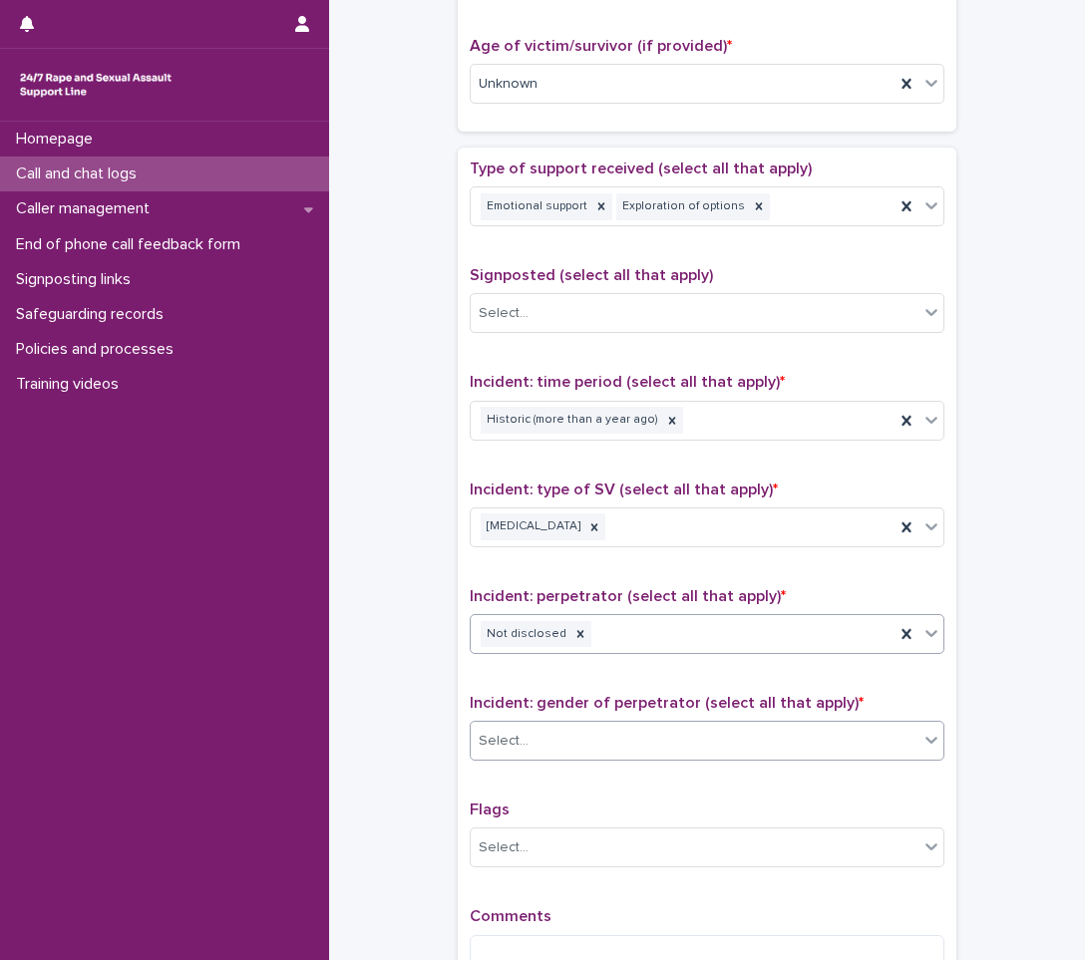
click at [665, 732] on div "Select..." at bounding box center [695, 741] width 448 height 33
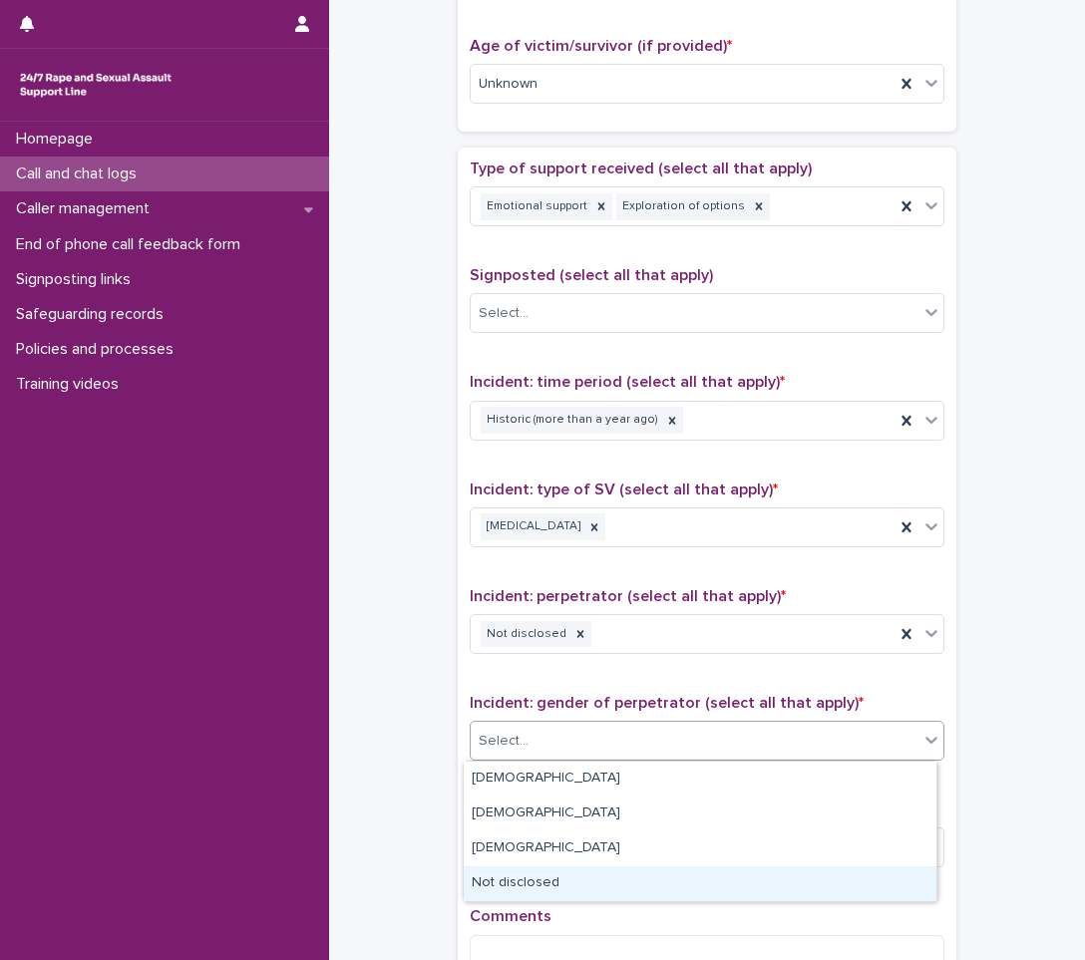
click at [568, 880] on div "Not disclosed" at bounding box center [700, 884] width 473 height 35
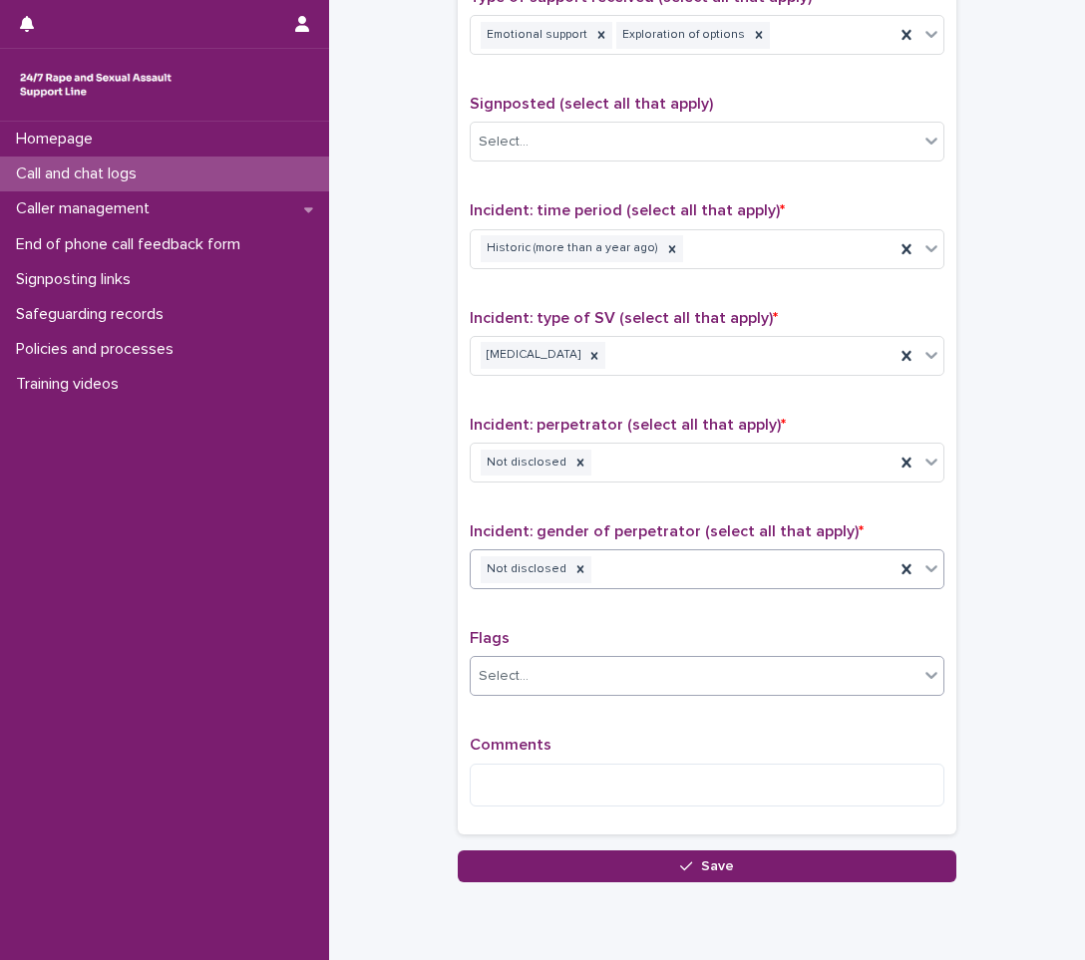
scroll to position [1197, 0]
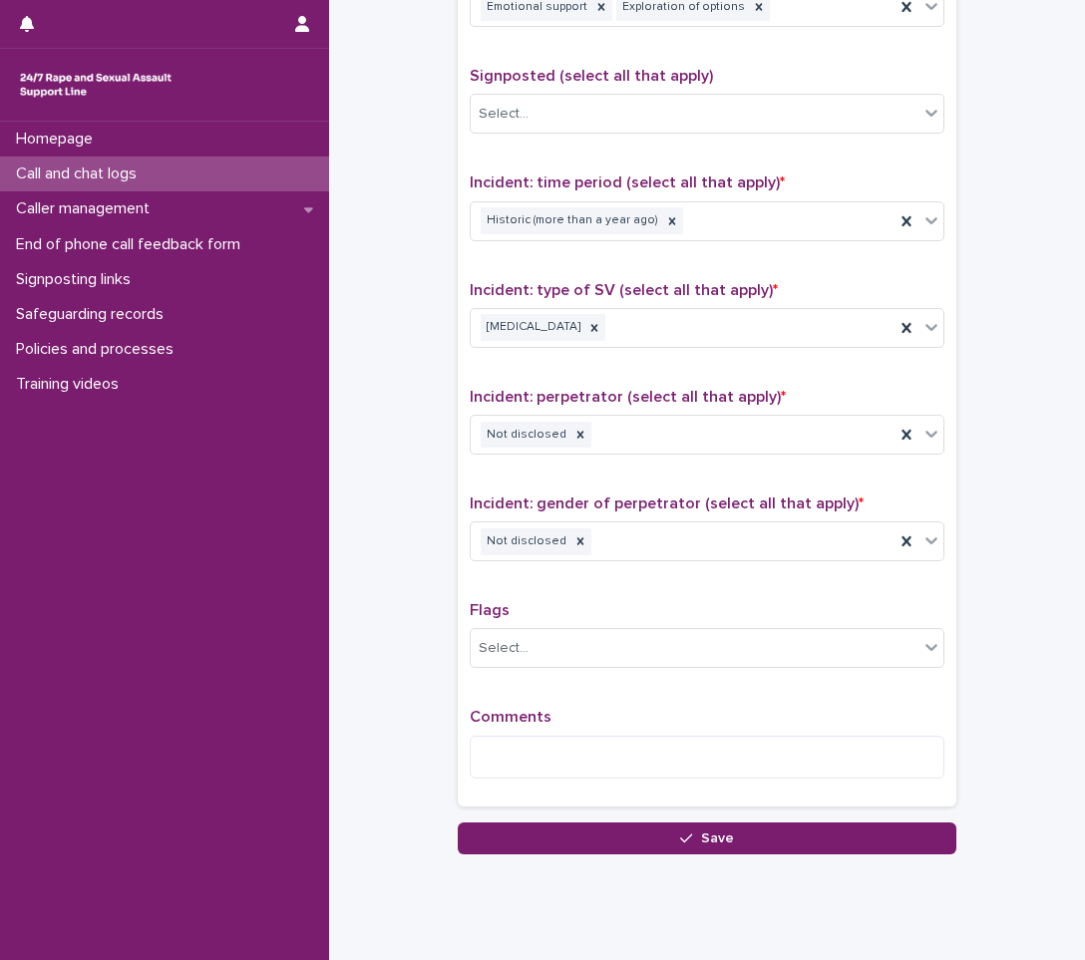
click at [556, 723] on p "Comments" at bounding box center [707, 717] width 475 height 19
click at [552, 743] on textarea at bounding box center [707, 757] width 475 height 43
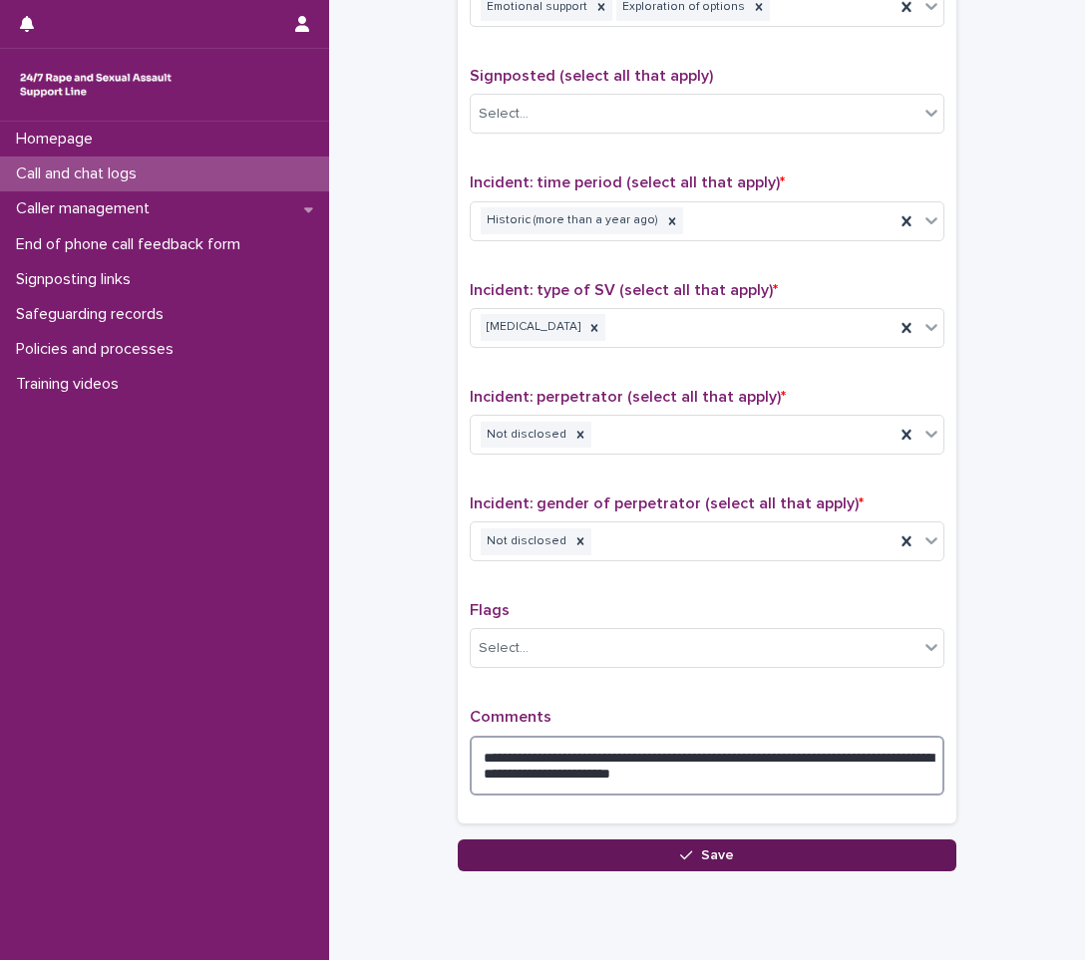
type textarea "**********"
click at [543, 841] on button "Save" at bounding box center [707, 856] width 499 height 32
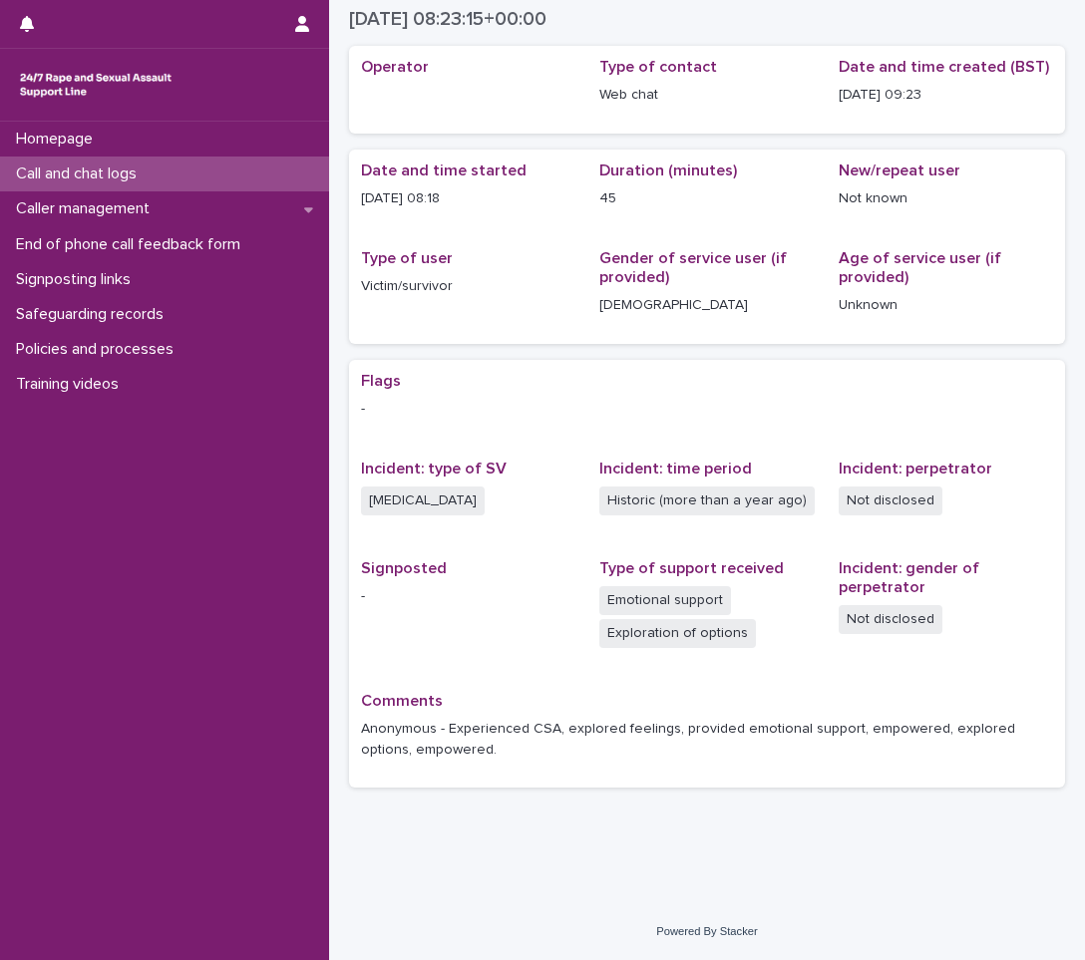
scroll to position [74, 0]
